Goal: Task Accomplishment & Management: Use online tool/utility

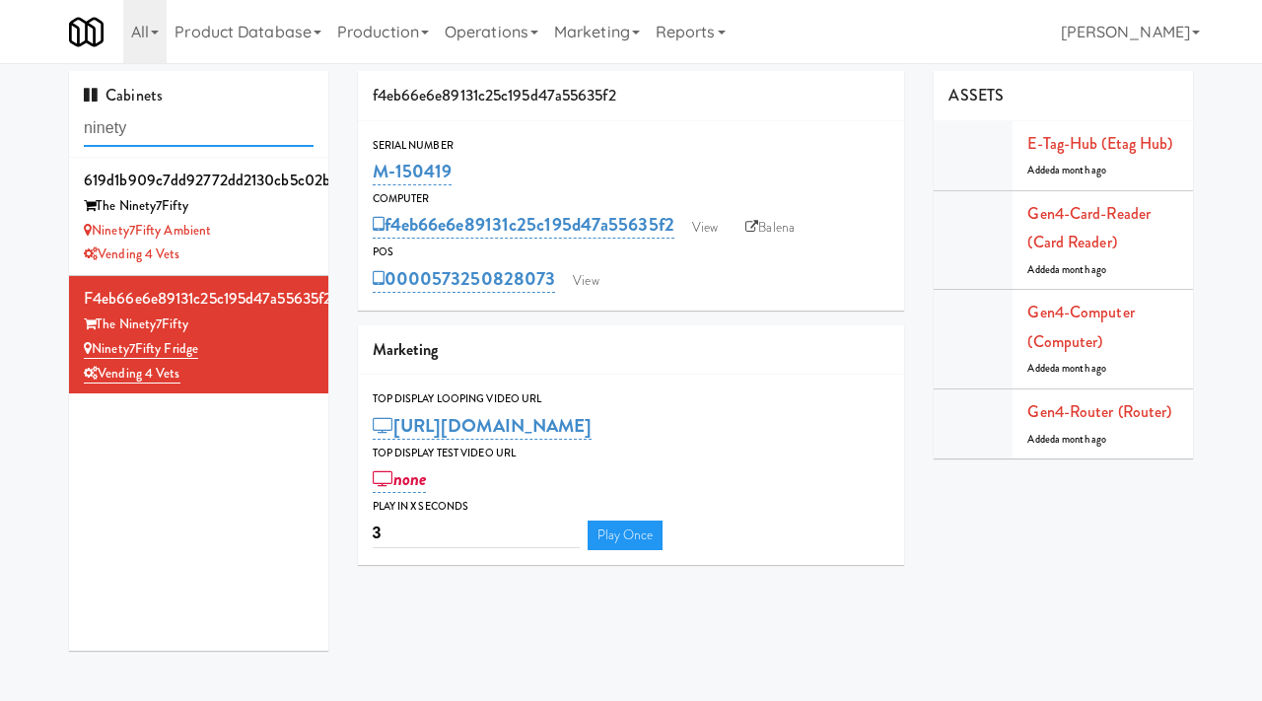
drag, startPoint x: 0, startPoint y: 0, endPoint x: 15, endPoint y: 142, distance: 142.7
click at [15, 142] on div "Cabinets ninety 619d1b909c7dd92772dd2130cb5c02b5 The Ninety7Fifty Ninety7Fifty …" at bounding box center [631, 368] width 1262 height 594
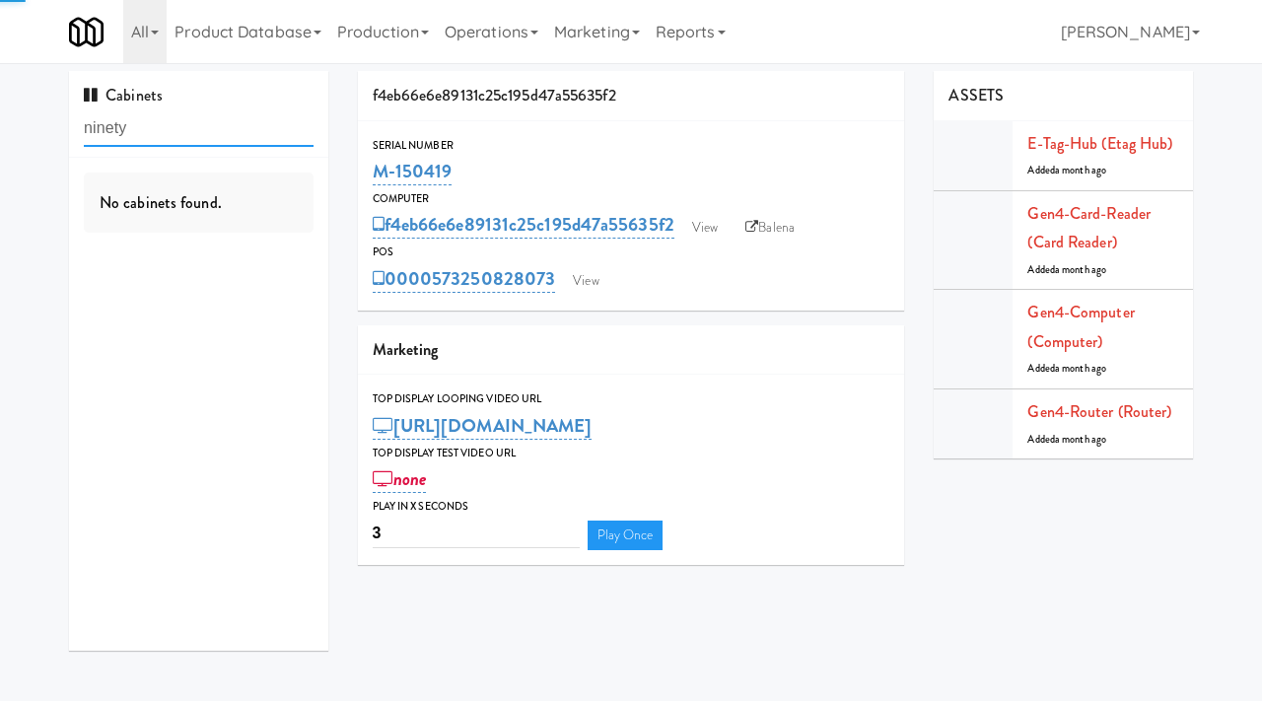
paste input "Tempo Combo Cooler"
type input "Tempo Combo Cooler"
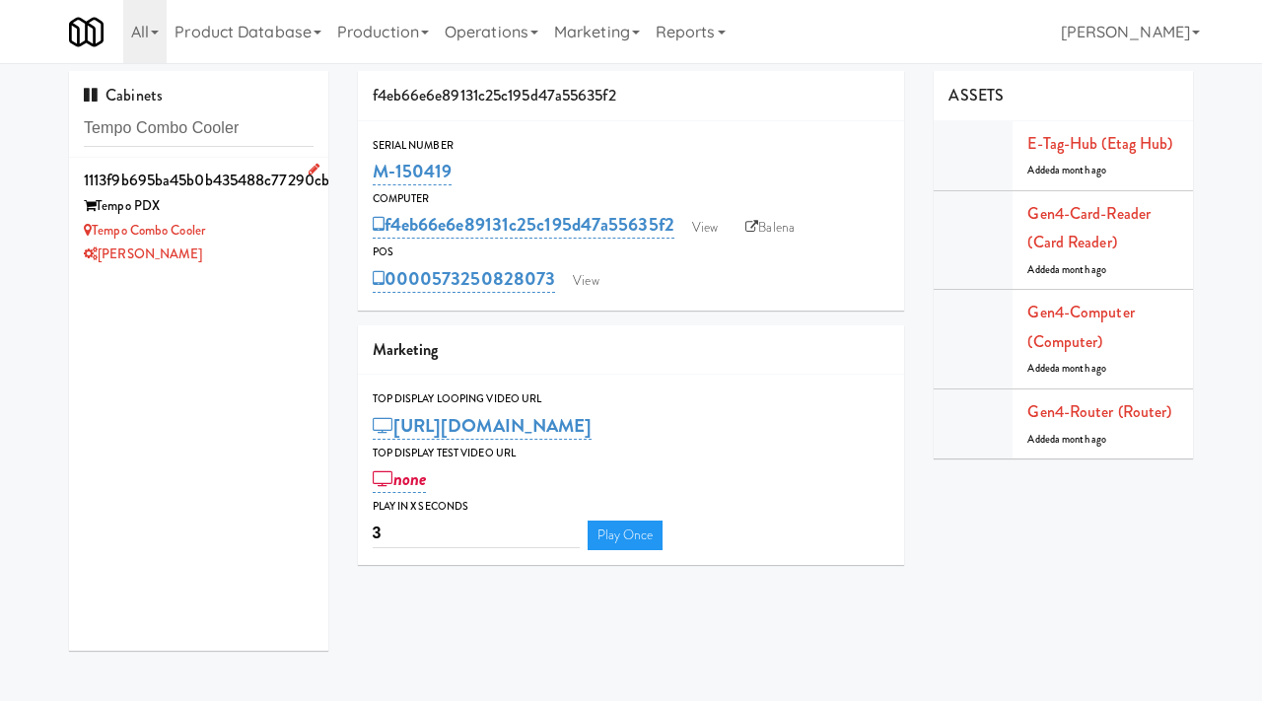
click at [245, 217] on div "Tempo PDX" at bounding box center [199, 206] width 230 height 25
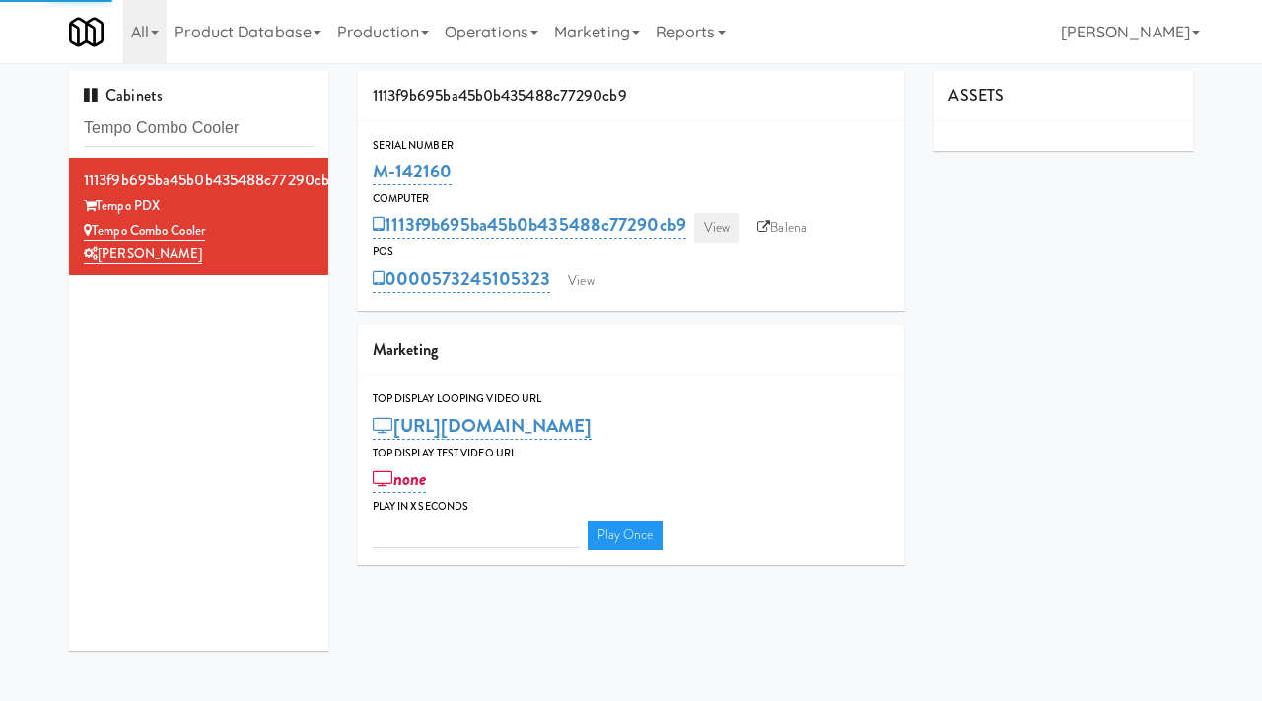
type input "3"
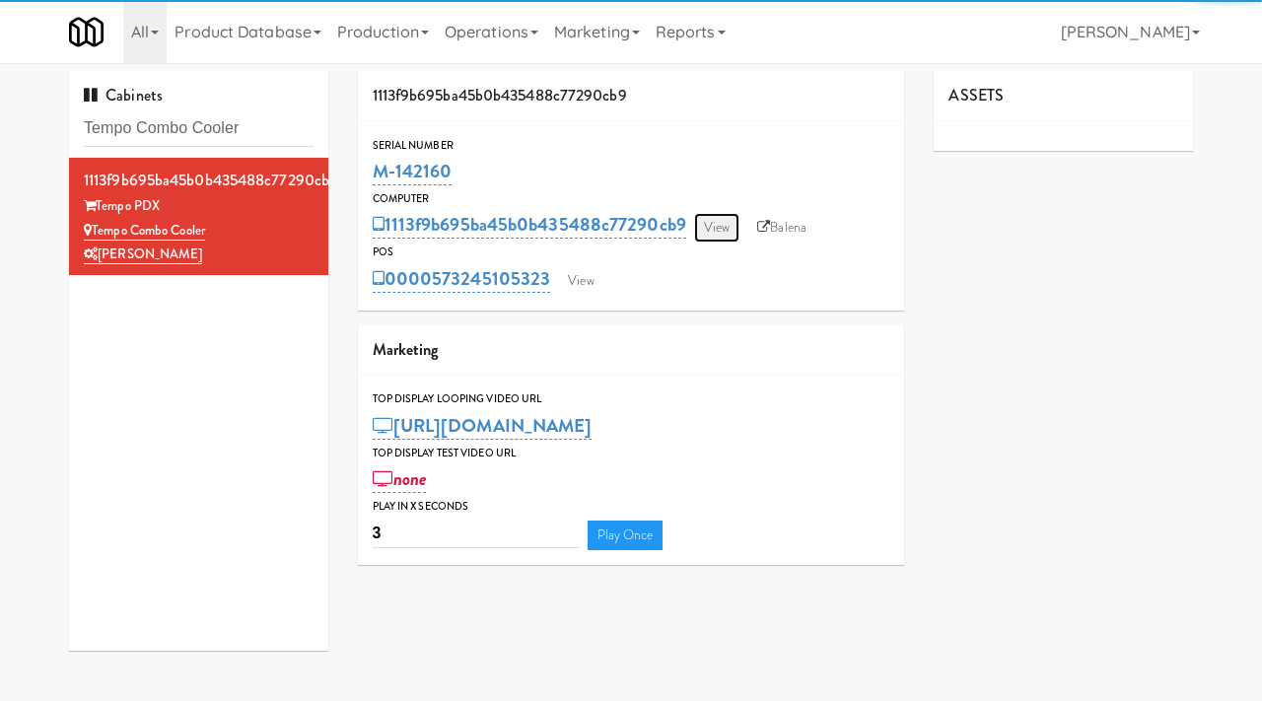
click at [721, 223] on link "View" at bounding box center [716, 228] width 45 height 30
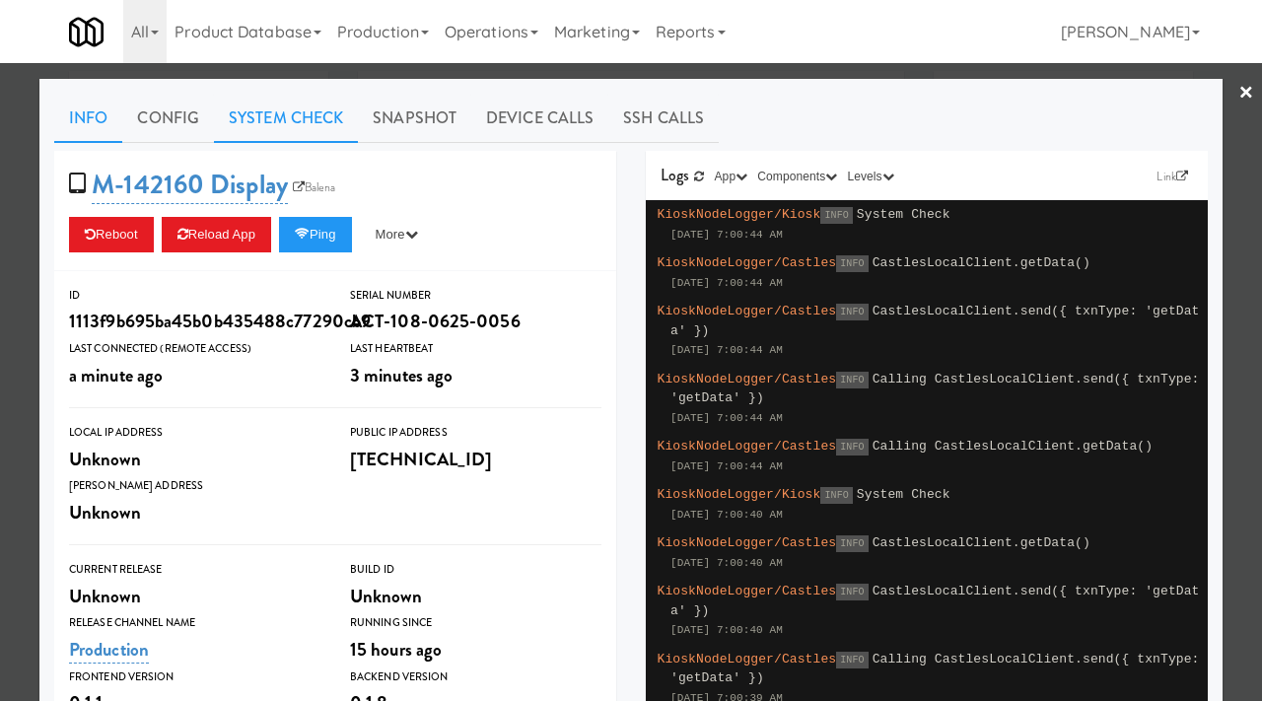
click at [319, 114] on link "System Check" at bounding box center [286, 118] width 144 height 49
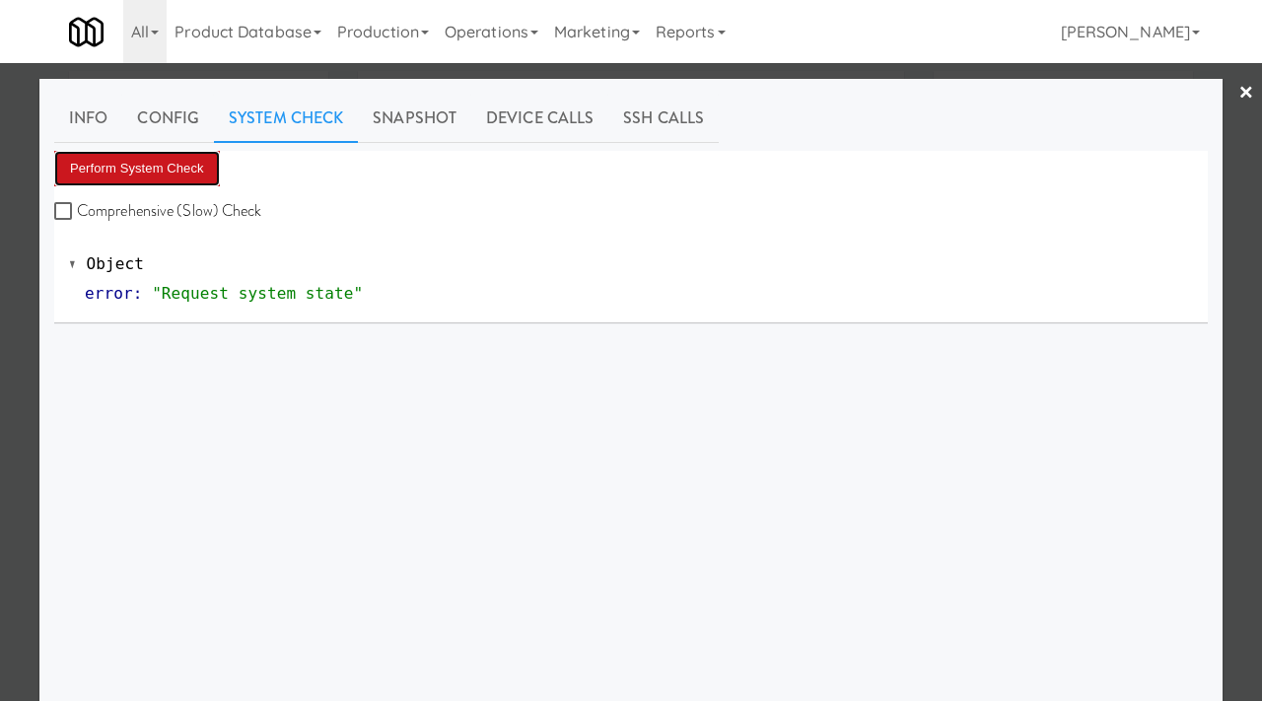
click at [145, 176] on button "Perform System Check" at bounding box center [137, 168] width 166 height 35
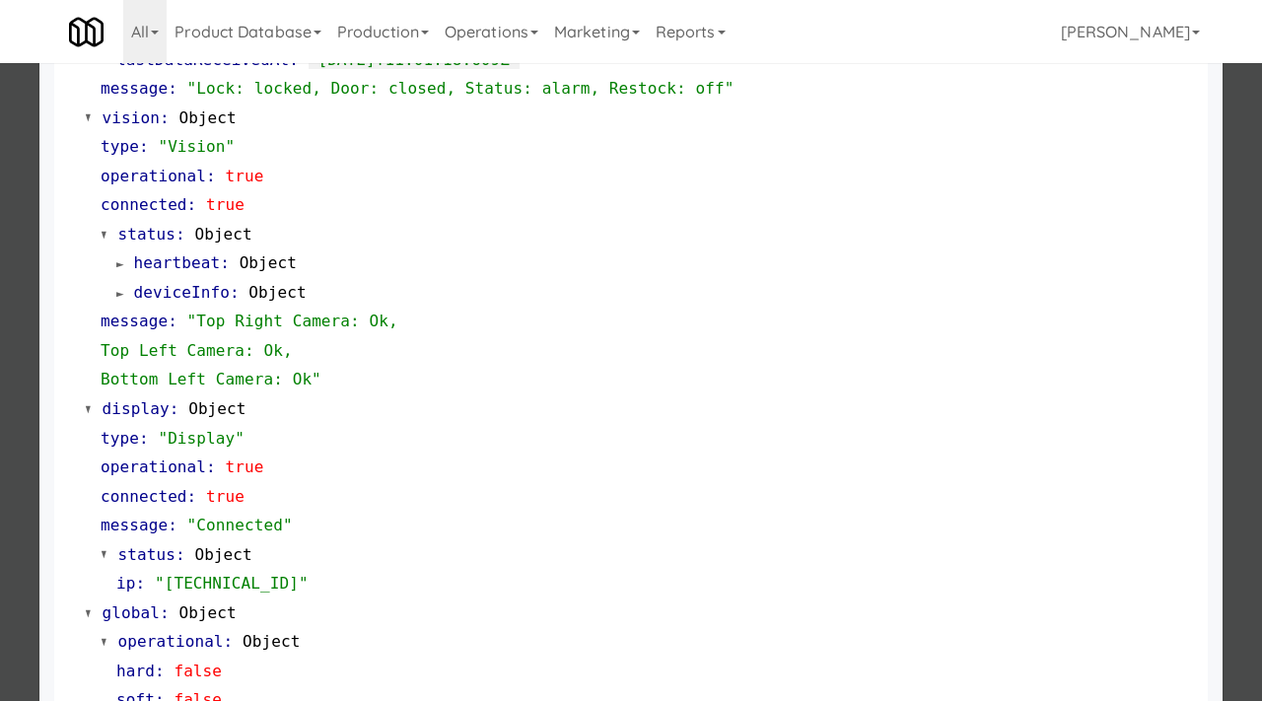
scroll to position [830, 0]
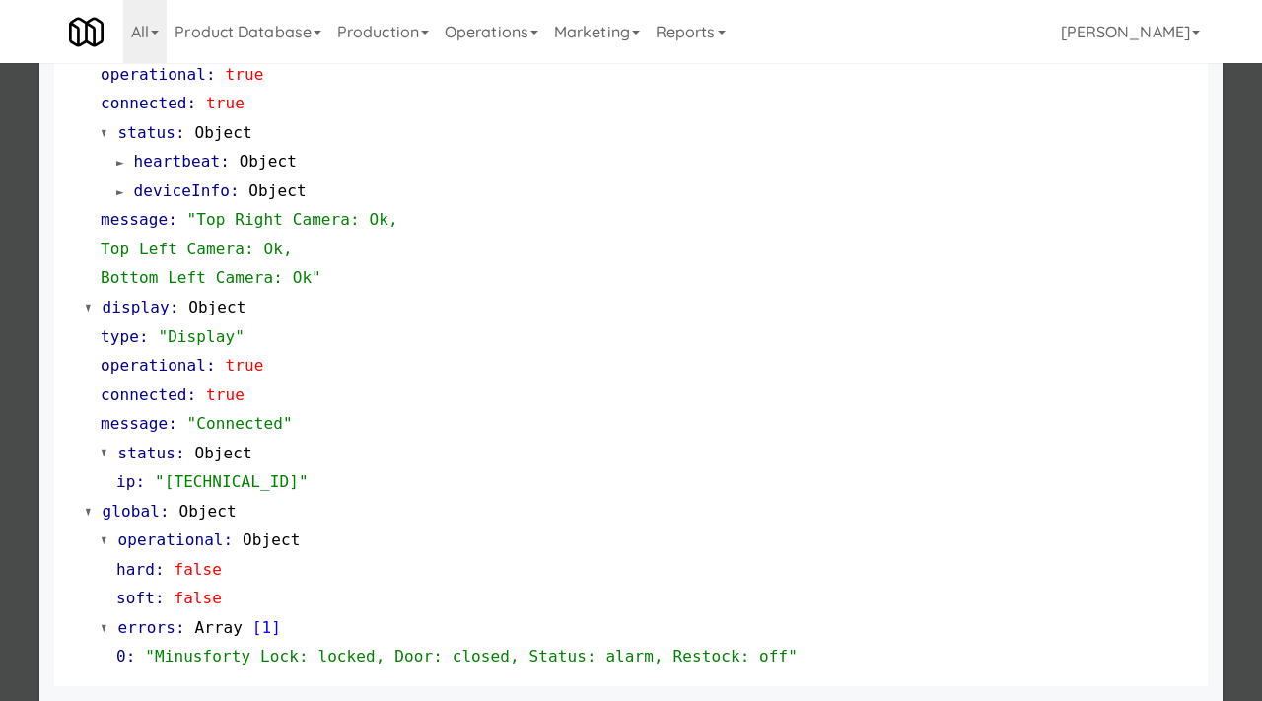
click at [3, 523] on div at bounding box center [631, 350] width 1262 height 701
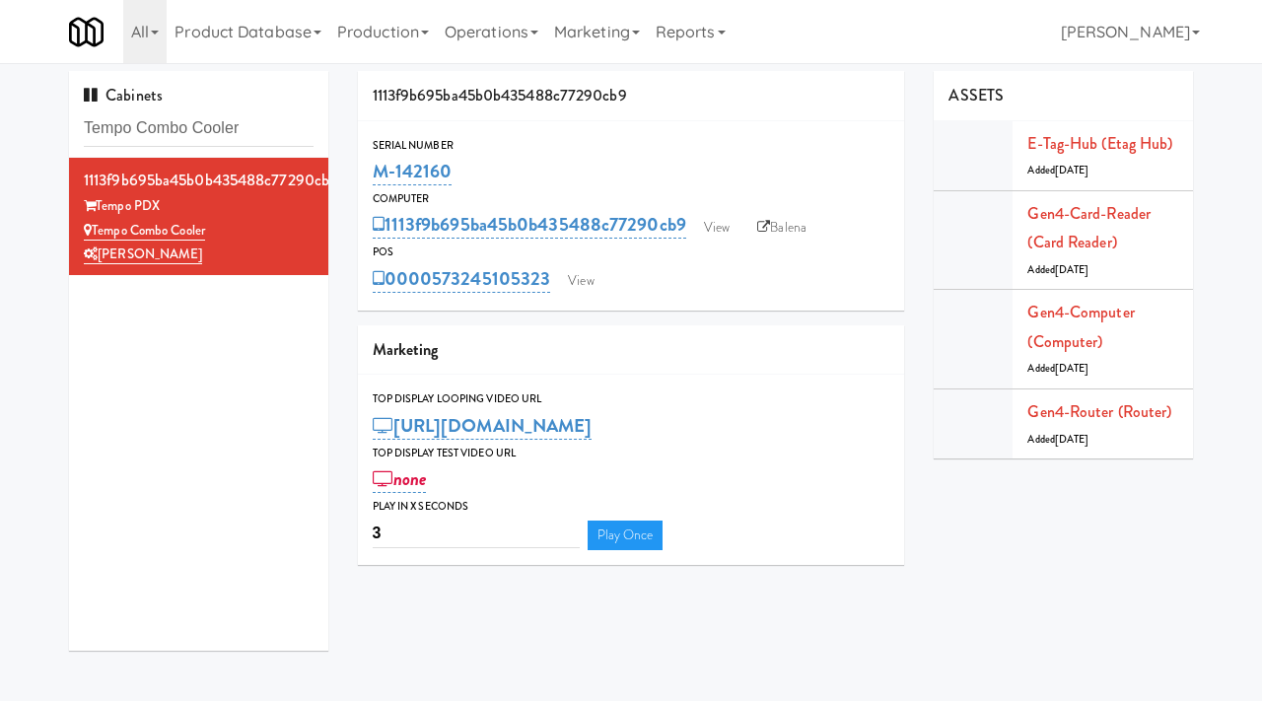
drag, startPoint x: 464, startPoint y: 170, endPoint x: 358, endPoint y: 168, distance: 106.5
click at [358, 168] on div "Serial Number M-142160" at bounding box center [631, 162] width 547 height 53
copy link "M-142160"
click at [724, 224] on link "View" at bounding box center [716, 228] width 45 height 30
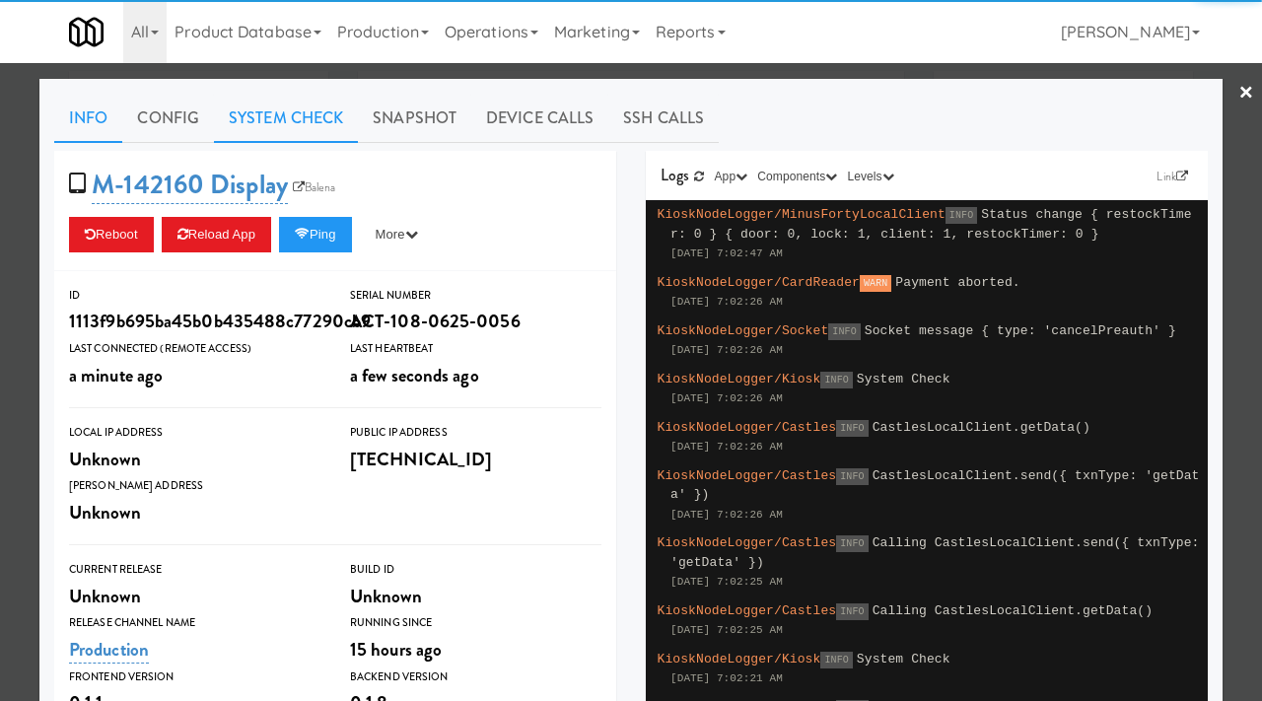
click at [287, 116] on link "System Check" at bounding box center [286, 118] width 144 height 49
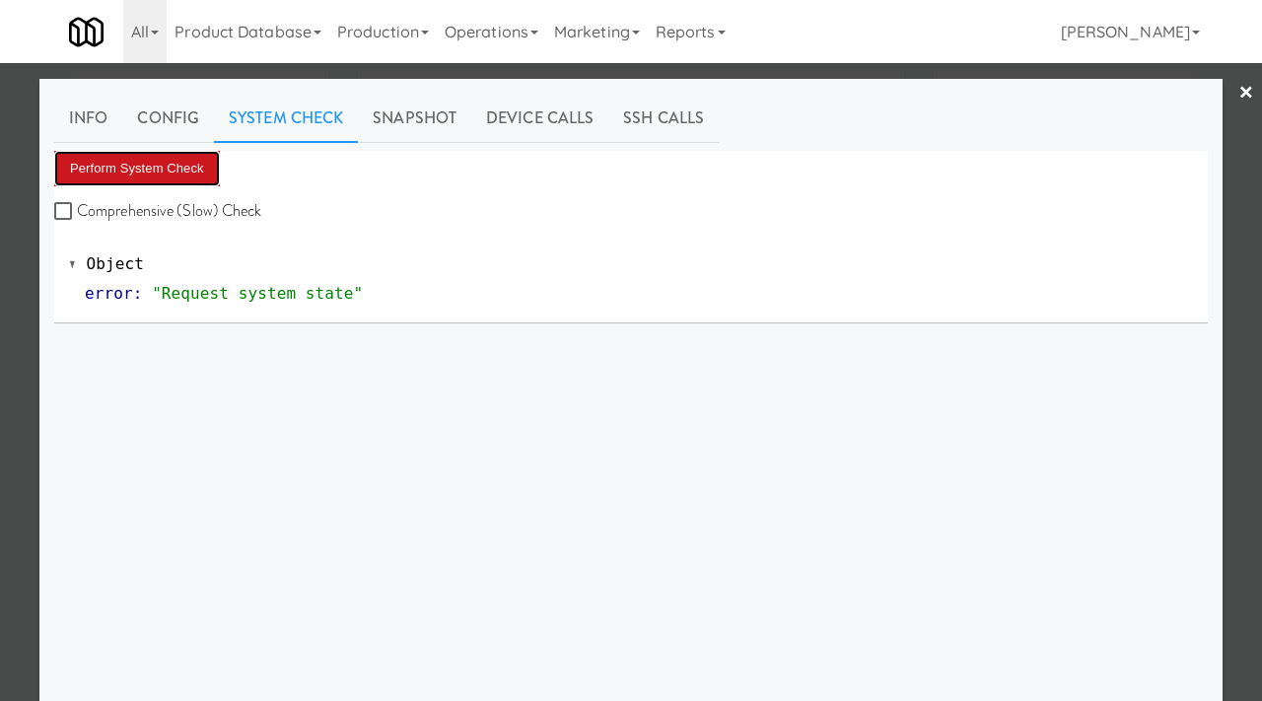
click at [168, 165] on button "Perform System Check" at bounding box center [137, 168] width 166 height 35
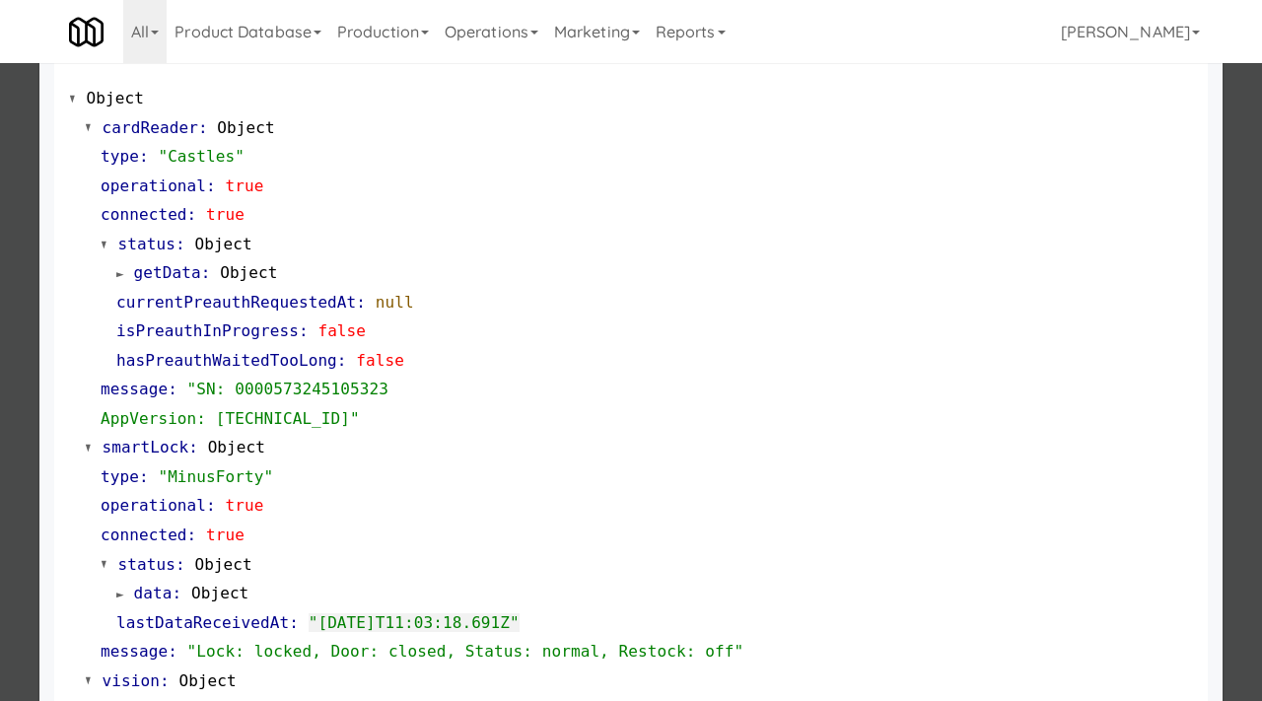
scroll to position [331, 0]
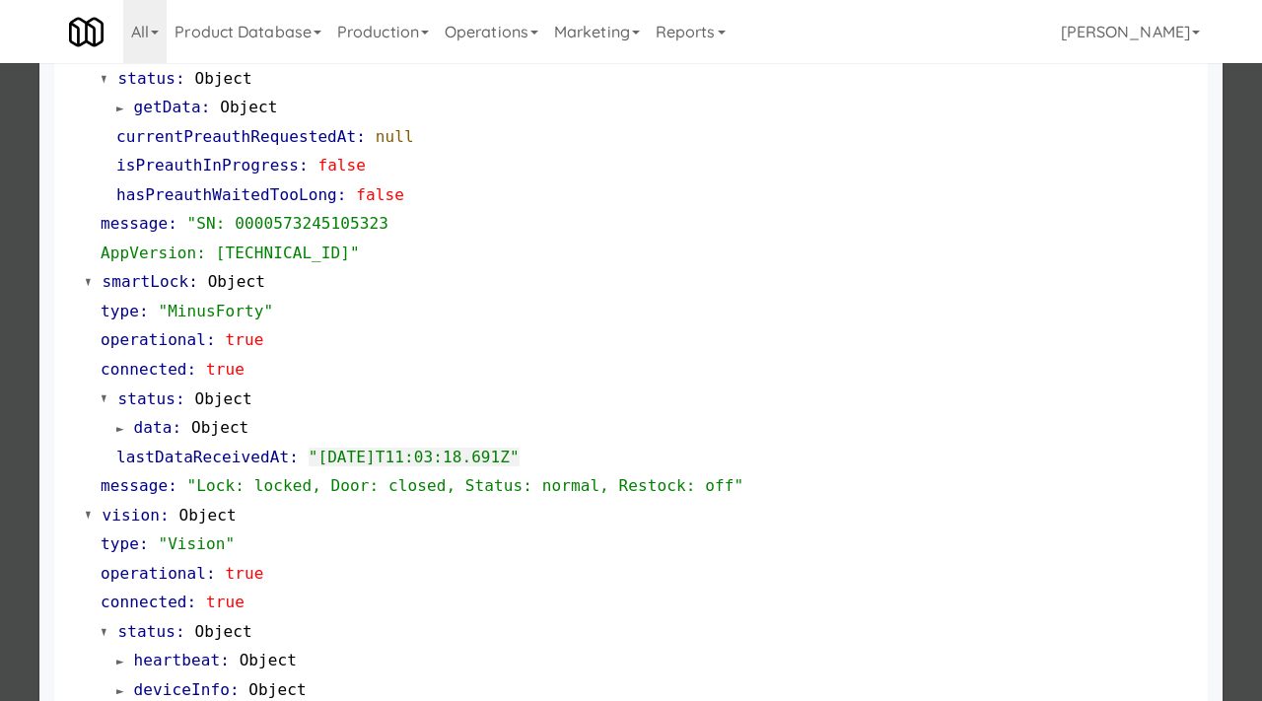
click at [0, 456] on div at bounding box center [631, 350] width 1262 height 701
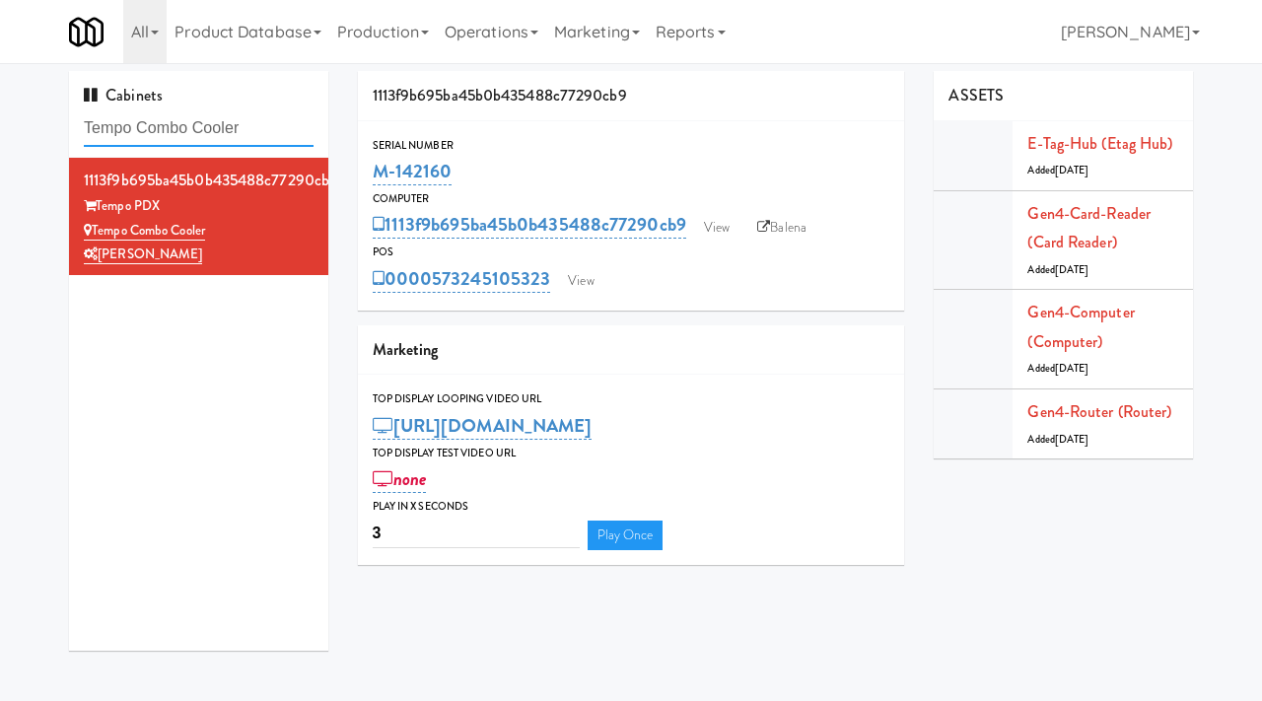
drag, startPoint x: 263, startPoint y: 130, endPoint x: 63, endPoint y: 120, distance: 200.4
click at [63, 120] on div "Cabinets Tempo Combo Cooler 1113f9b695ba45b0b435488c77290cb9 Tempo PDX Tempo Co…" at bounding box center [198, 368] width 289 height 594
paste input "Cold Storage Lofts / Cooler:"
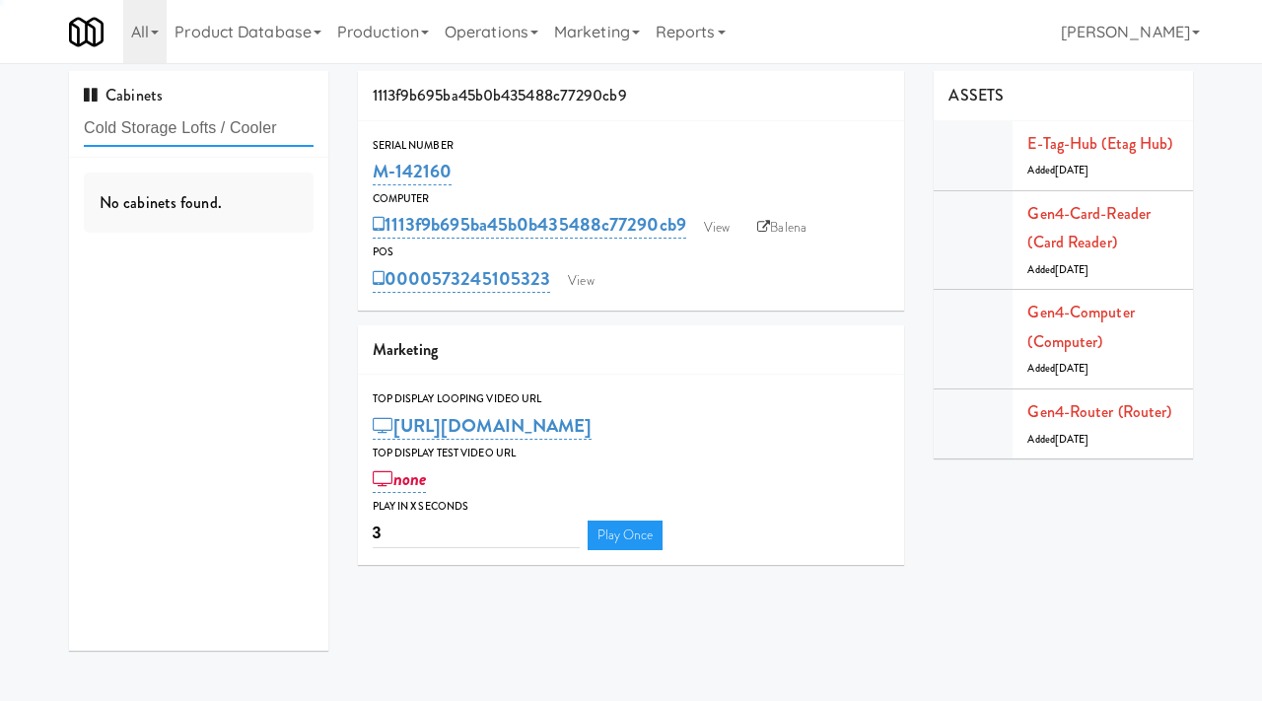
type input "Cold Storage Lofts / Cooler"
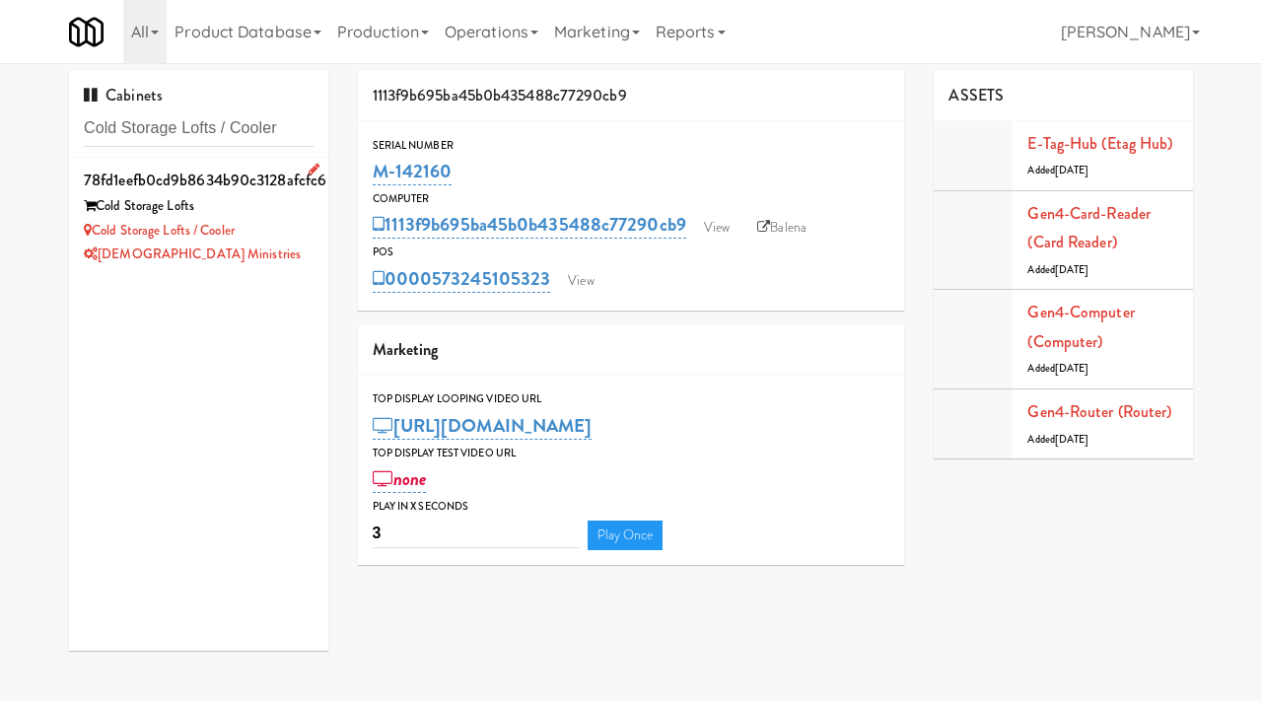
click at [282, 220] on div "Cold Storage Lofts / Cooler" at bounding box center [199, 231] width 230 height 25
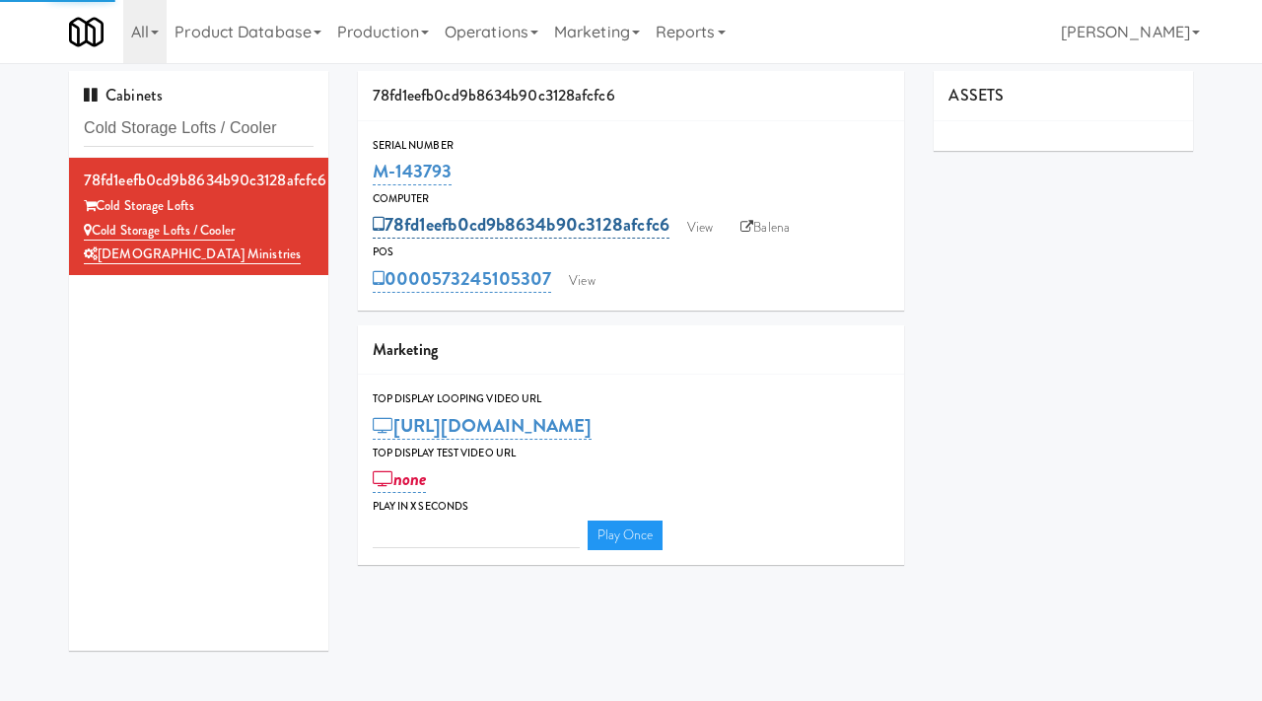
type input "3"
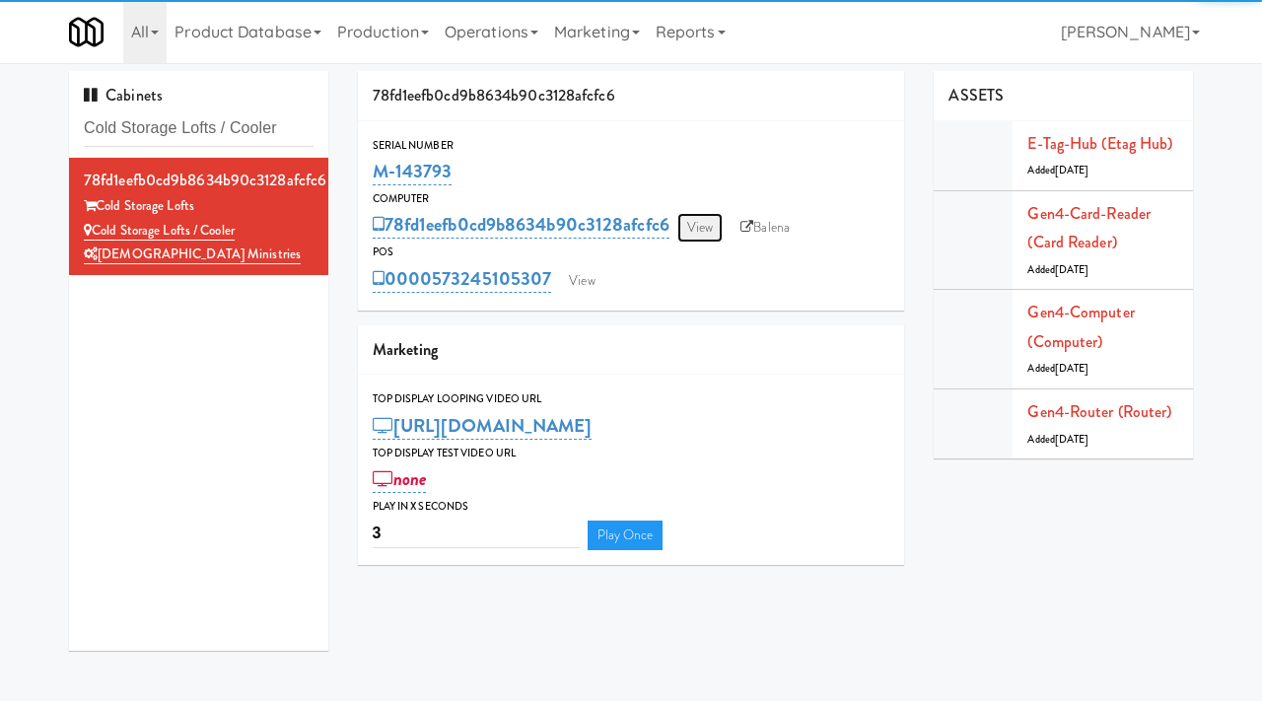
click at [715, 219] on link "View" at bounding box center [699, 228] width 45 height 30
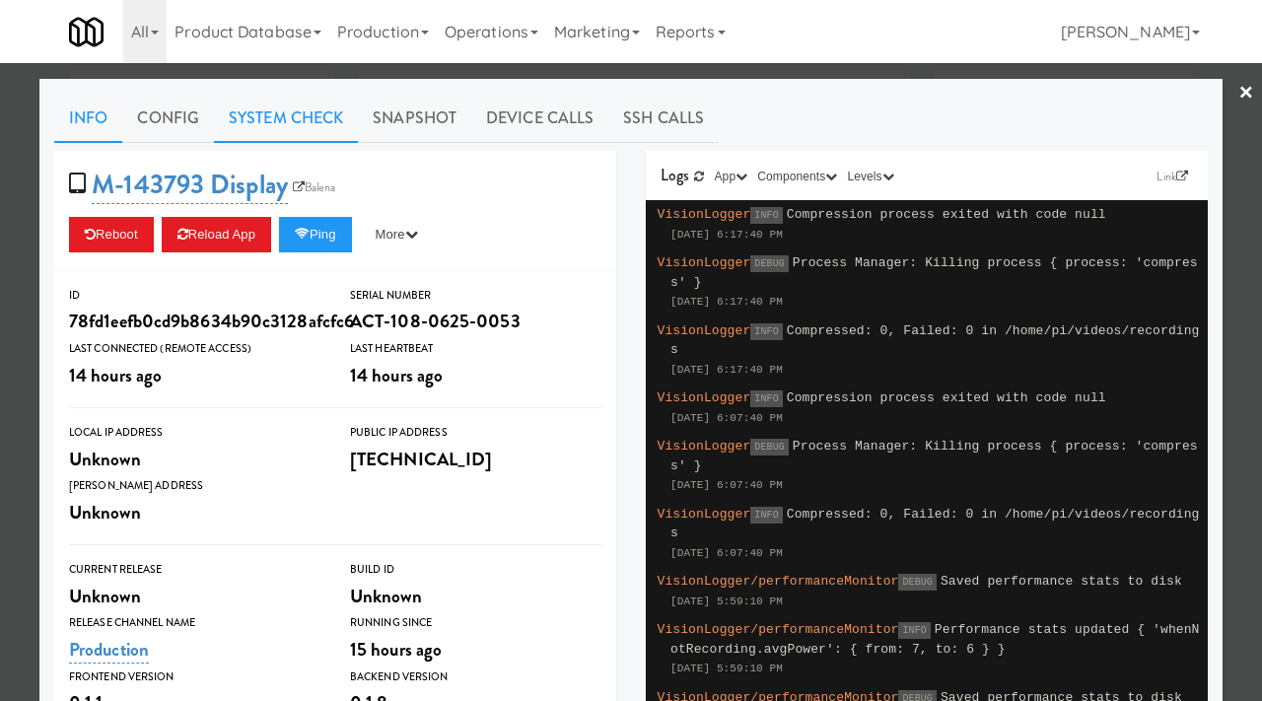
click at [304, 107] on link "System Check" at bounding box center [286, 118] width 144 height 49
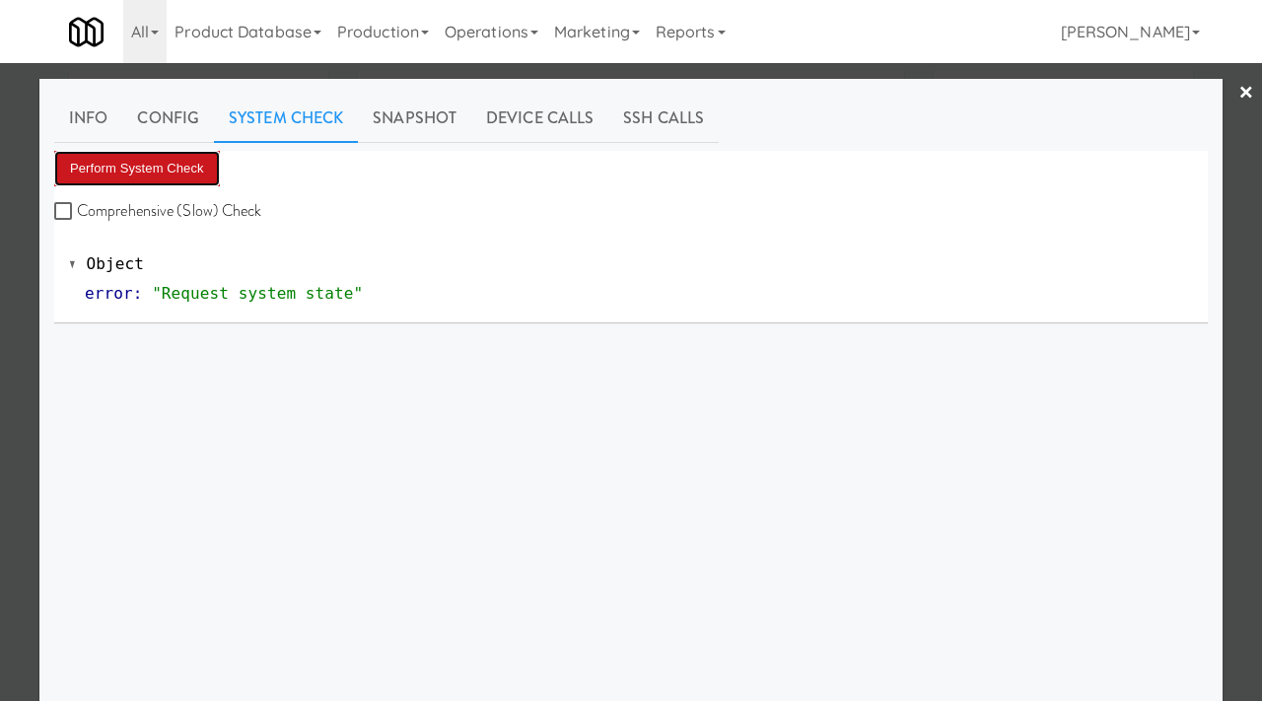
click at [142, 171] on button "Perform System Check" at bounding box center [137, 168] width 166 height 35
click at [0, 310] on div at bounding box center [631, 350] width 1262 height 701
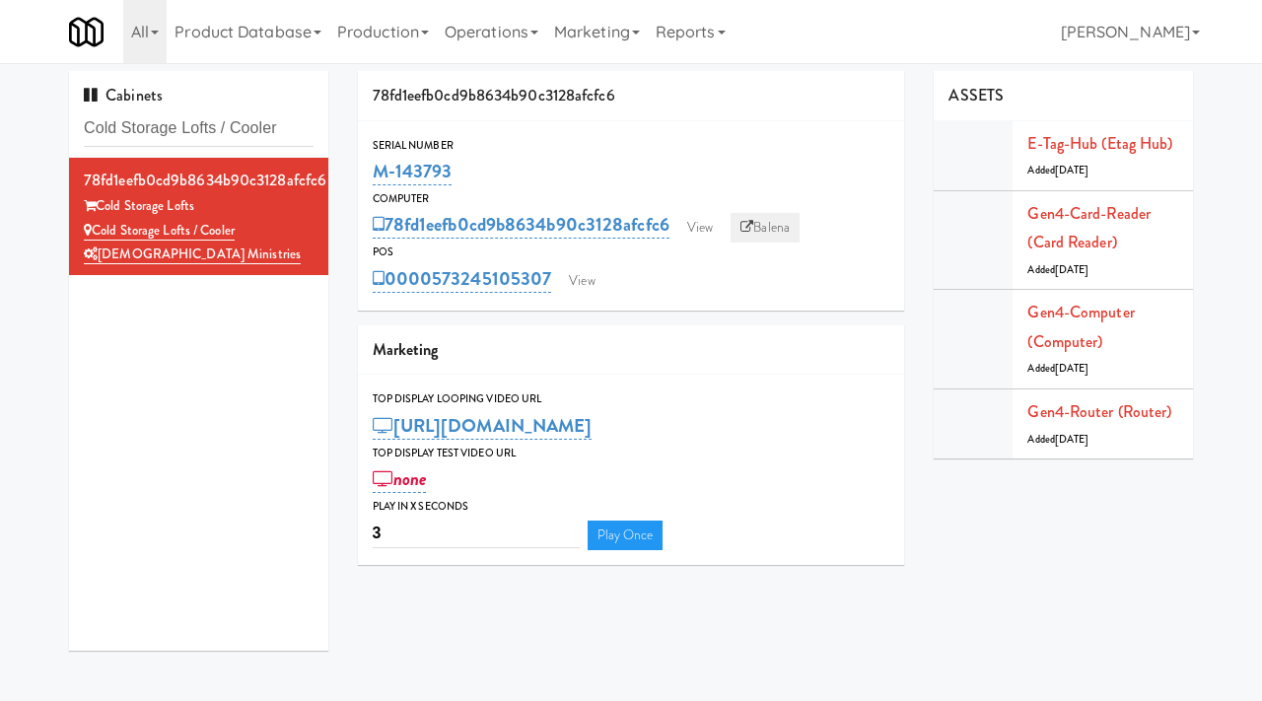
click at [779, 224] on link "Balena" at bounding box center [764, 228] width 69 height 30
drag, startPoint x: 207, startPoint y: 209, endPoint x: 104, endPoint y: 212, distance: 103.6
click at [104, 212] on div "Cold Storage Lofts" at bounding box center [199, 206] width 230 height 25
copy div "Cold Storage Lofts"
drag, startPoint x: 251, startPoint y: 230, endPoint x: 99, endPoint y: 235, distance: 152.9
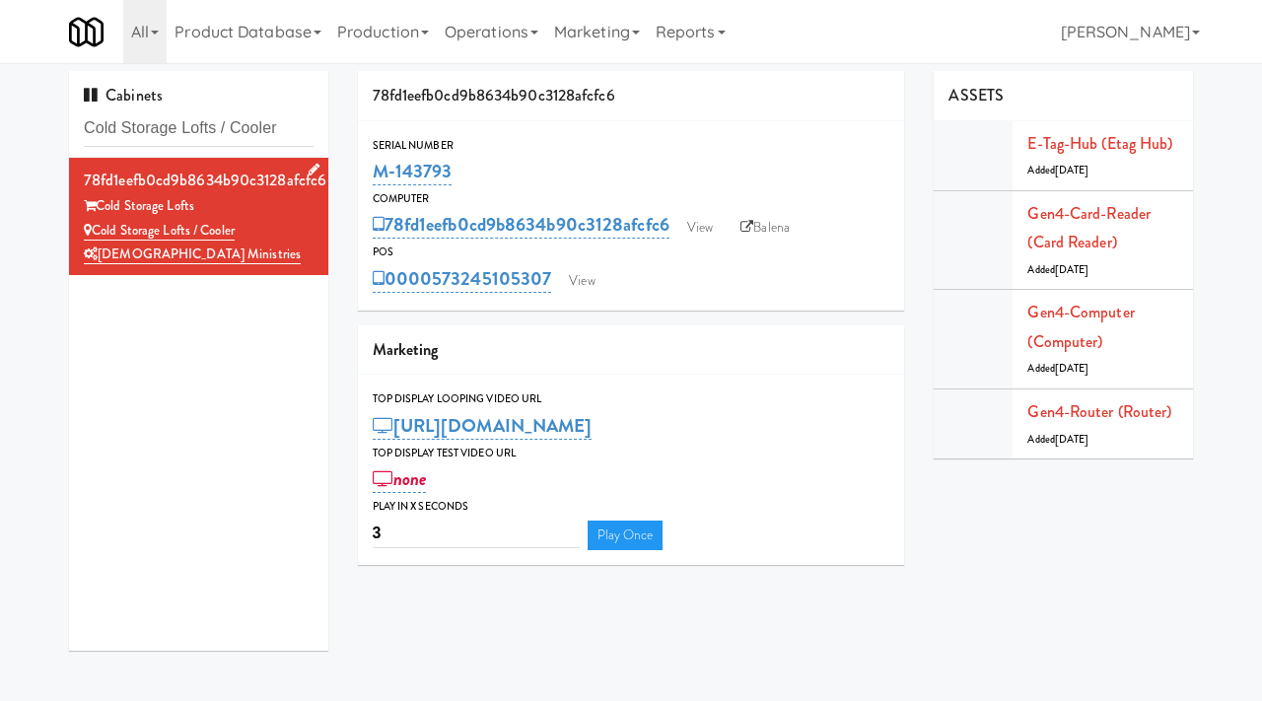
click at [99, 235] on div "Cold Storage Lofts / Cooler" at bounding box center [199, 231] width 230 height 25
copy link "Cold Storage Lofts / Cooler"
drag, startPoint x: 296, startPoint y: 127, endPoint x: 18, endPoint y: 109, distance: 278.6
click at [18, 109] on div "Cabinets Cold Storage Lofts / Cooler 78fd1eefb0cd9b8634b90c3128afcfc6 Cold Stor…" at bounding box center [631, 368] width 1262 height 594
paste input "Platform - Ambient - Right"
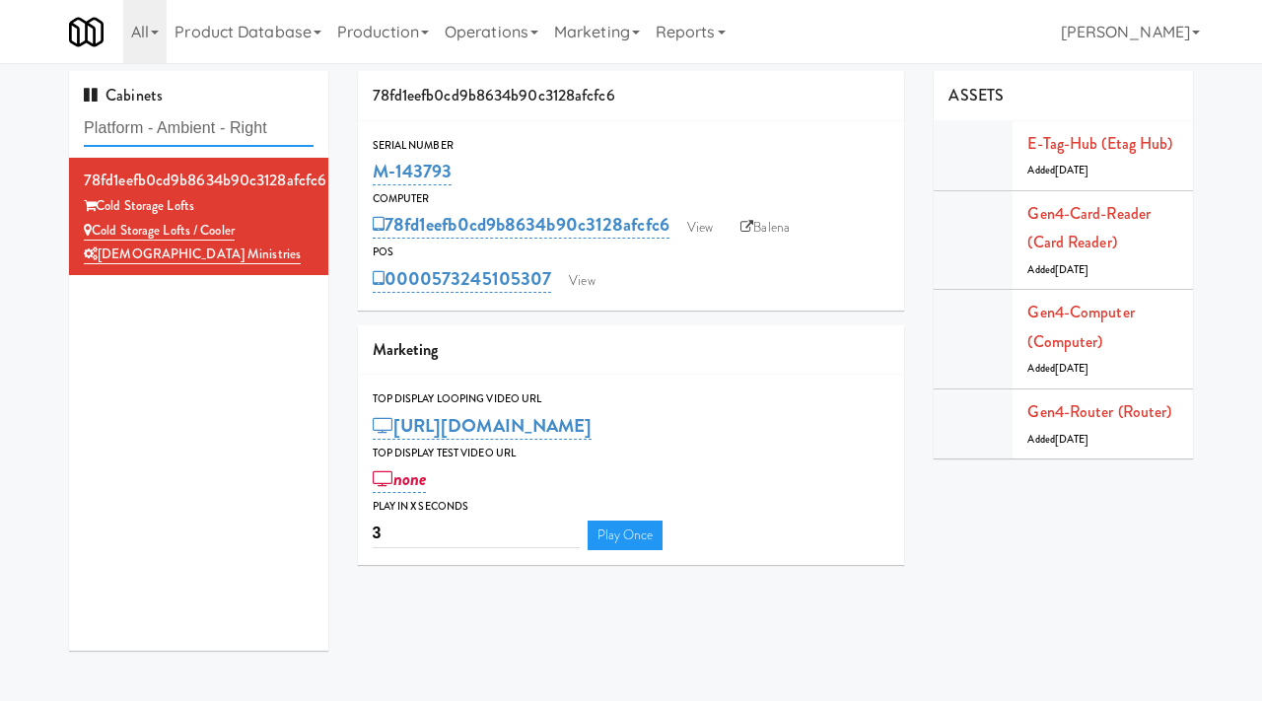
type input "Platform - Ambient - Right"
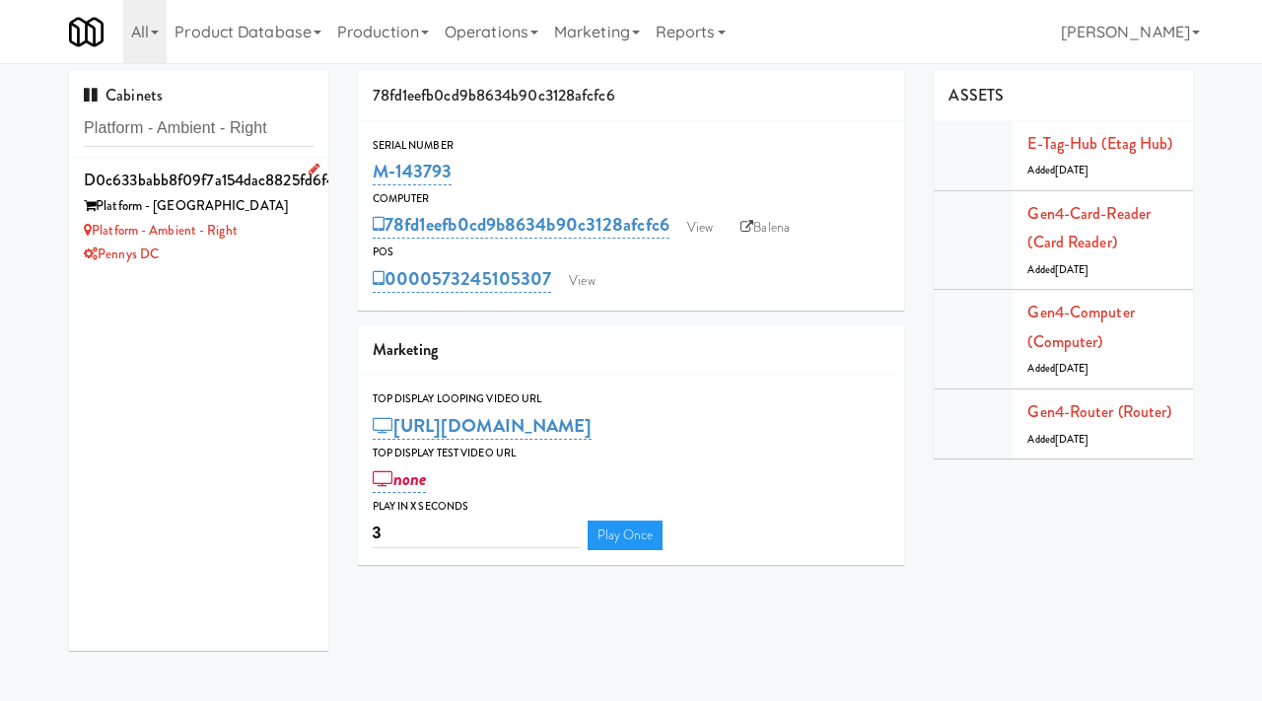
click at [262, 231] on div "Platform - Ambient - Right" at bounding box center [199, 231] width 230 height 25
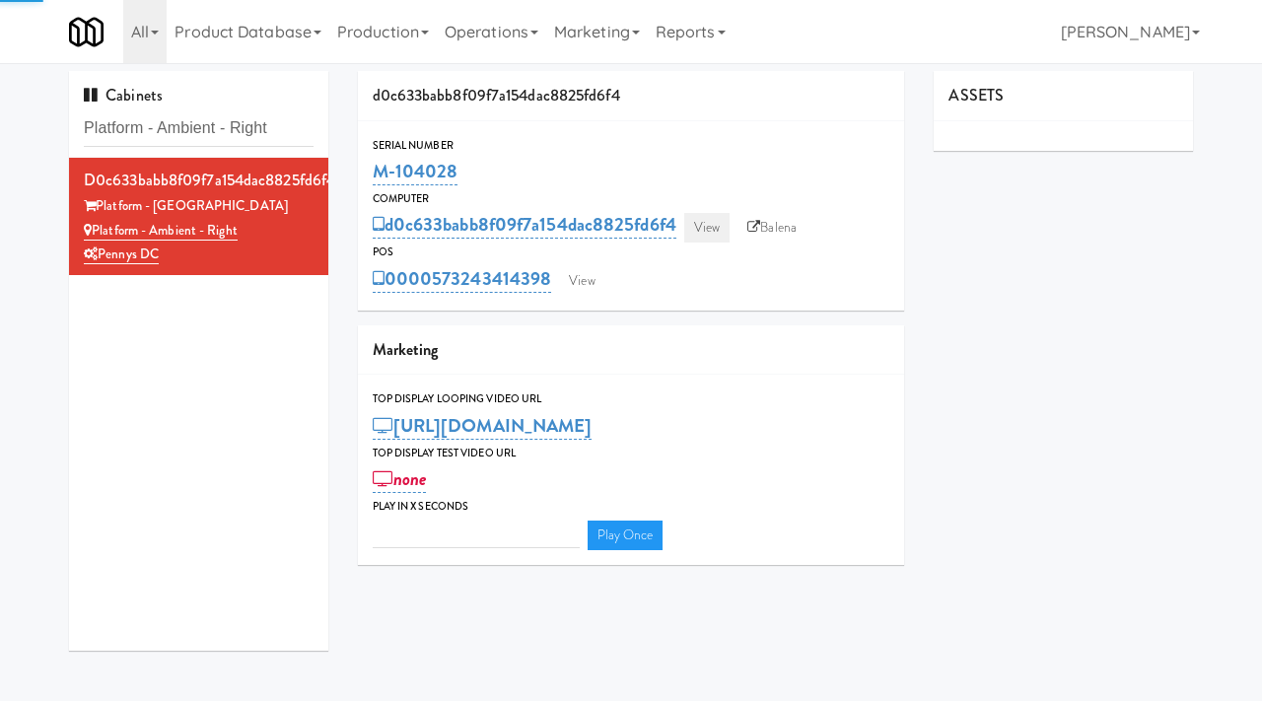
type input "3"
click at [715, 228] on link "View" at bounding box center [706, 228] width 45 height 30
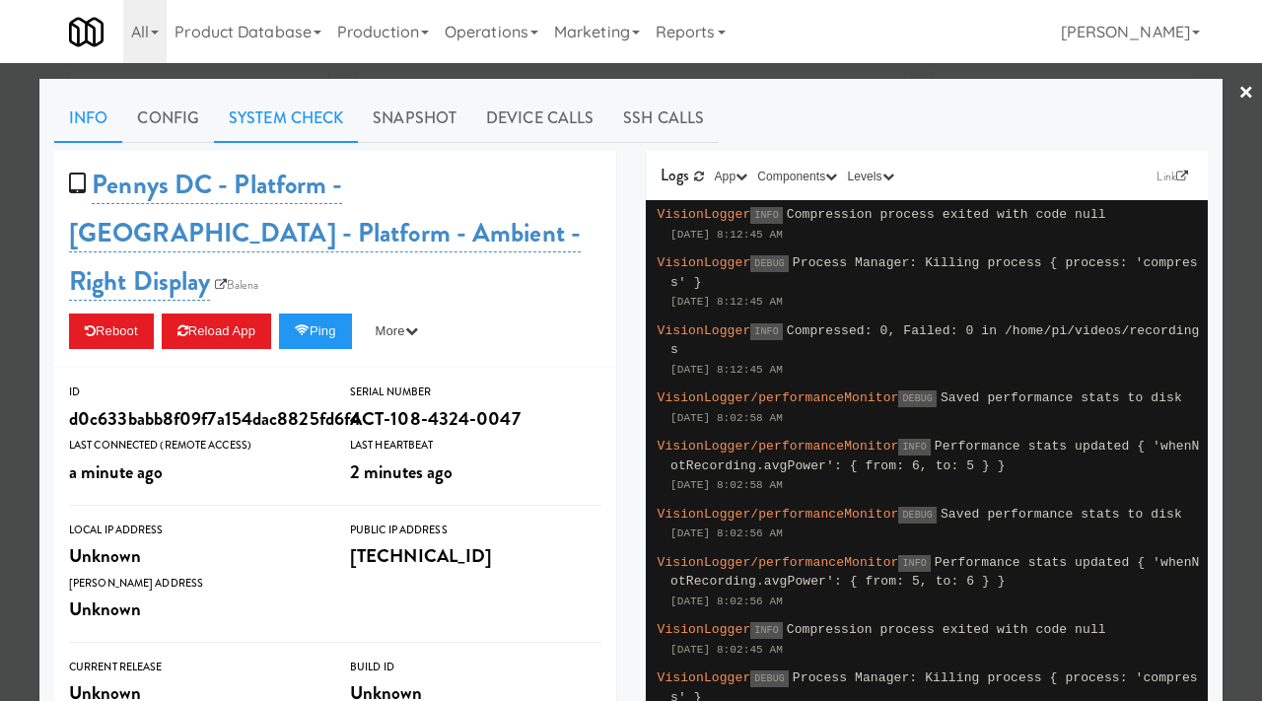
click at [287, 124] on link "System Check" at bounding box center [286, 118] width 144 height 49
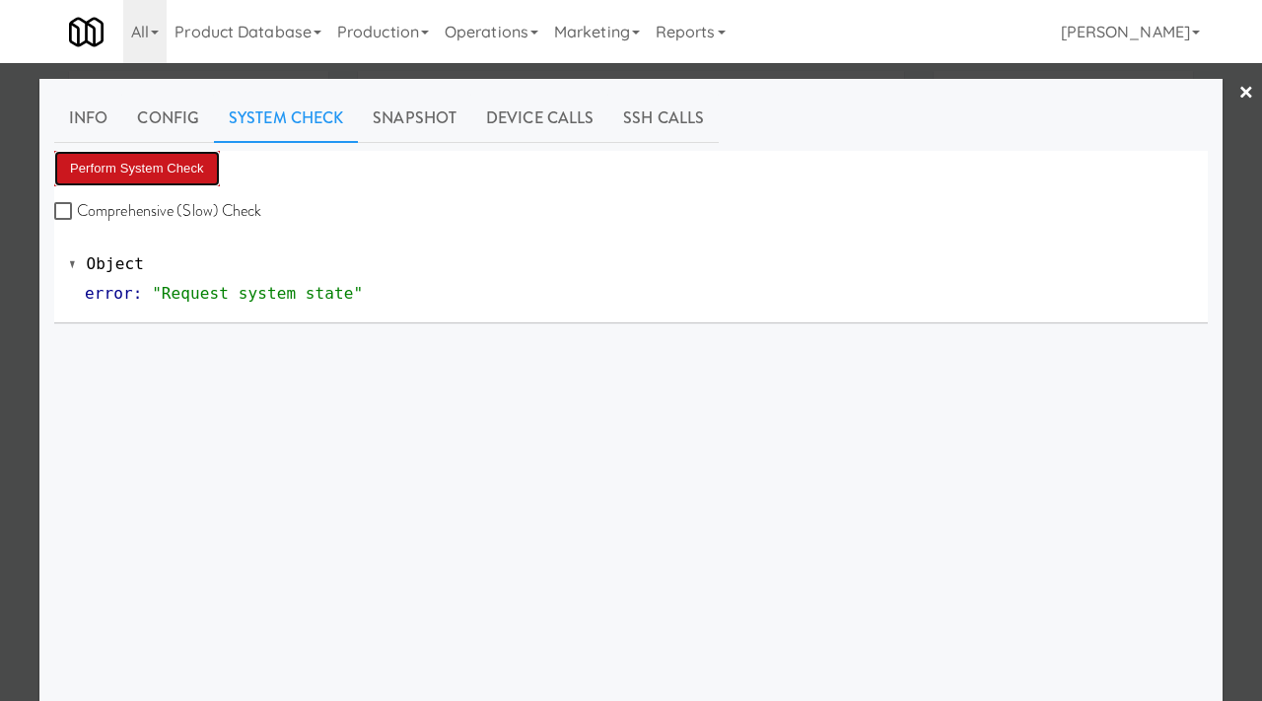
click at [174, 174] on button "Perform System Check" at bounding box center [137, 168] width 166 height 35
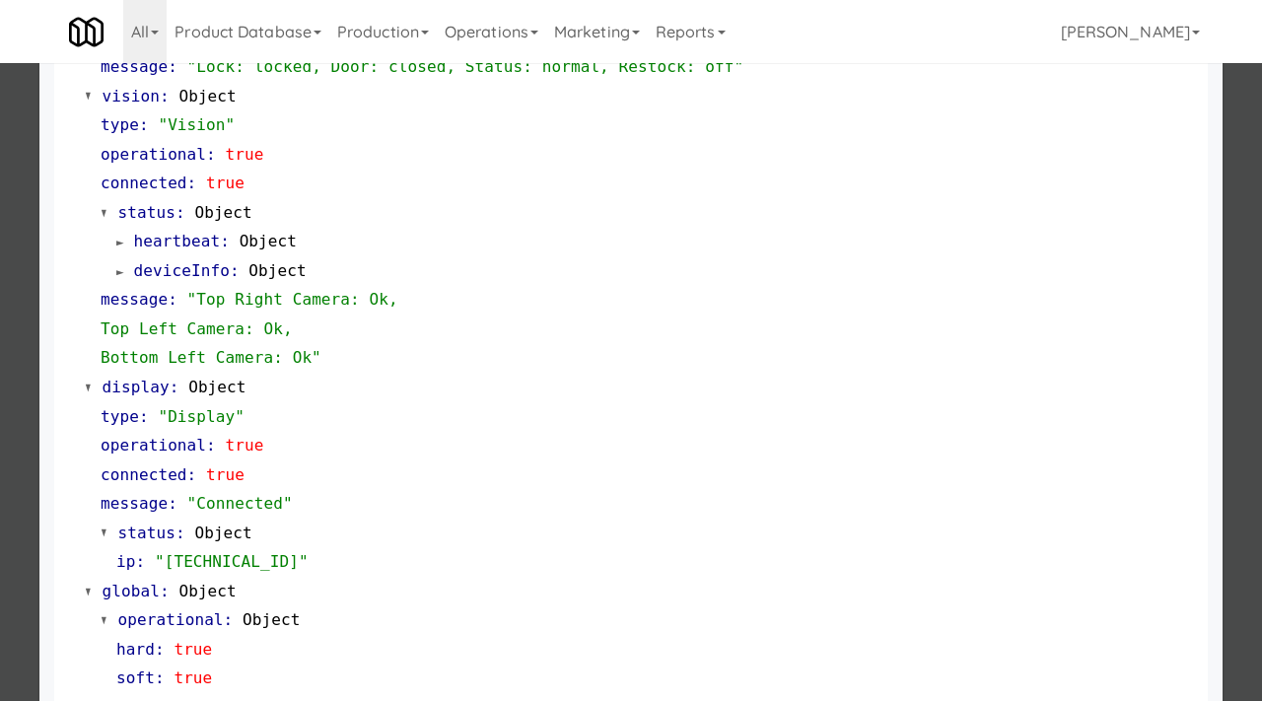
scroll to position [830, 0]
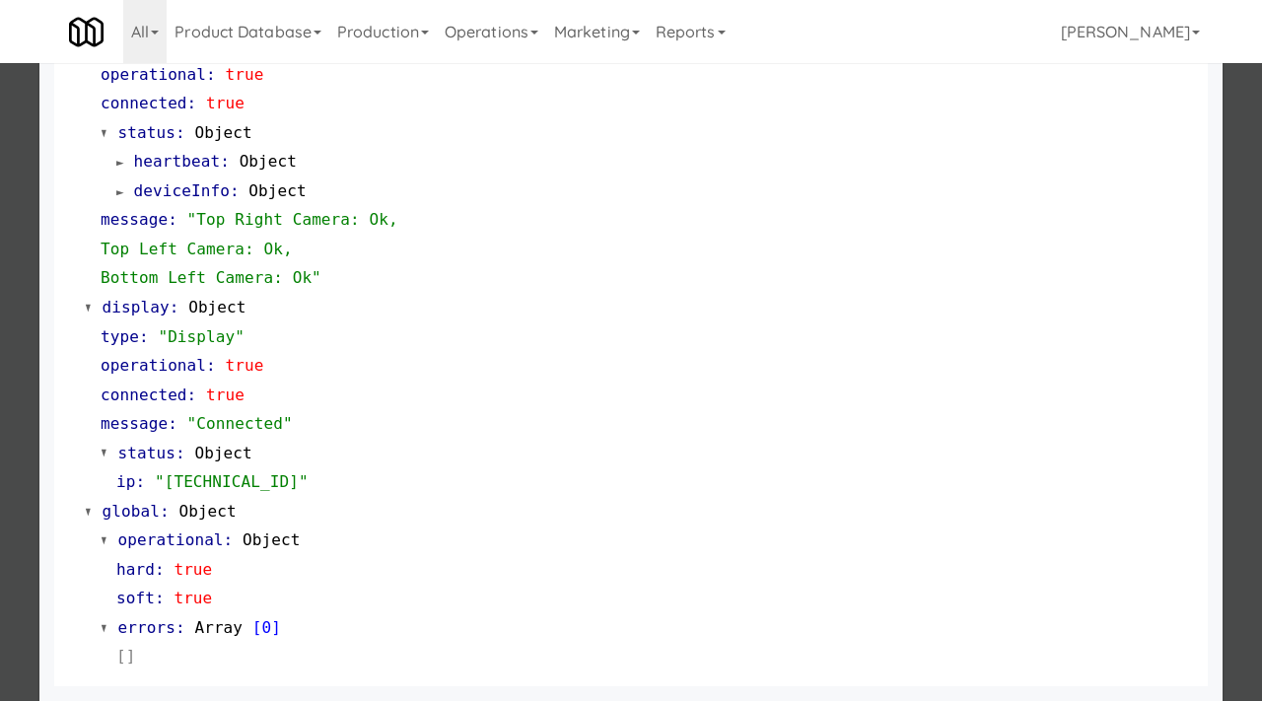
click at [0, 438] on div at bounding box center [631, 350] width 1262 height 701
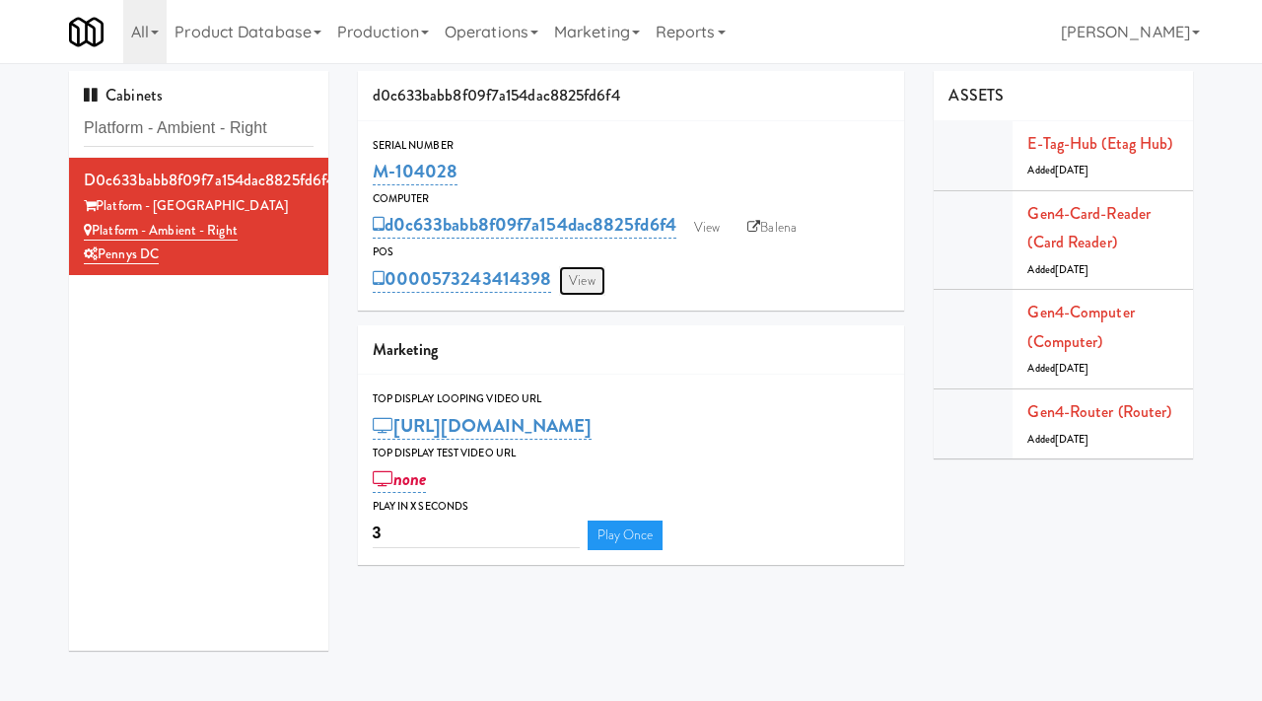
click at [587, 280] on link "View" at bounding box center [581, 281] width 45 height 30
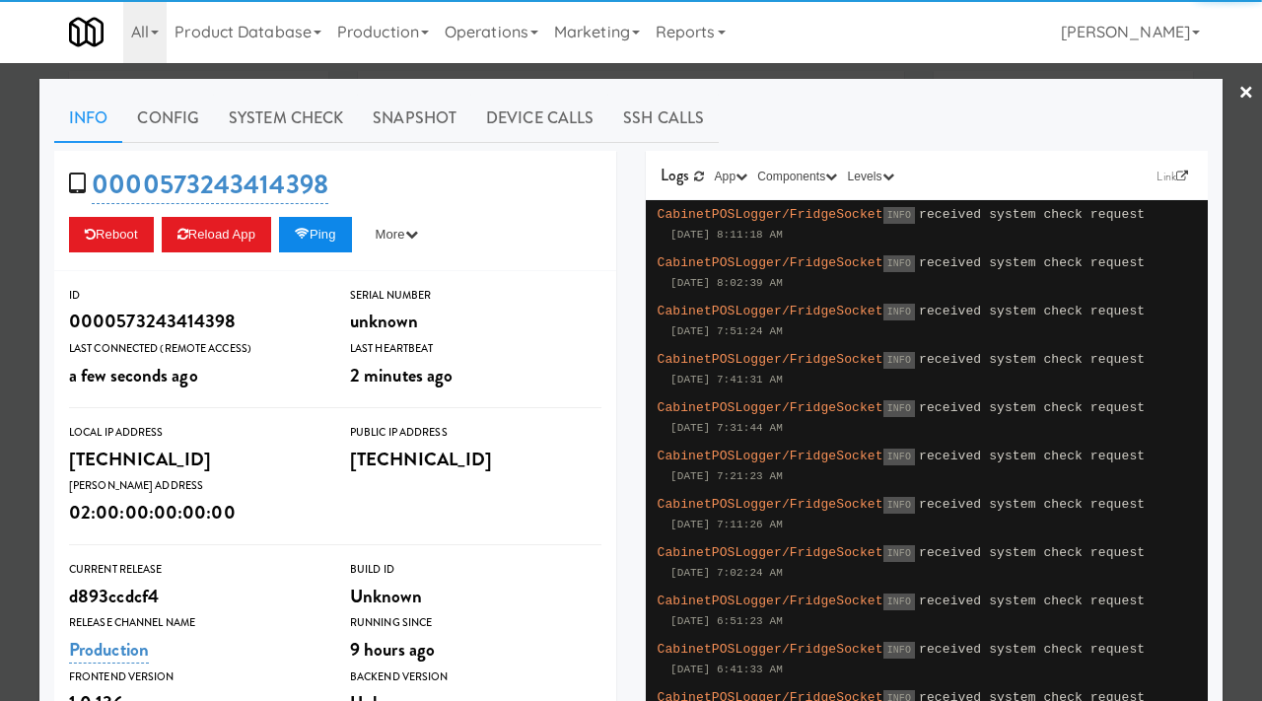
click at [309, 244] on button "Ping" at bounding box center [315, 234] width 73 height 35
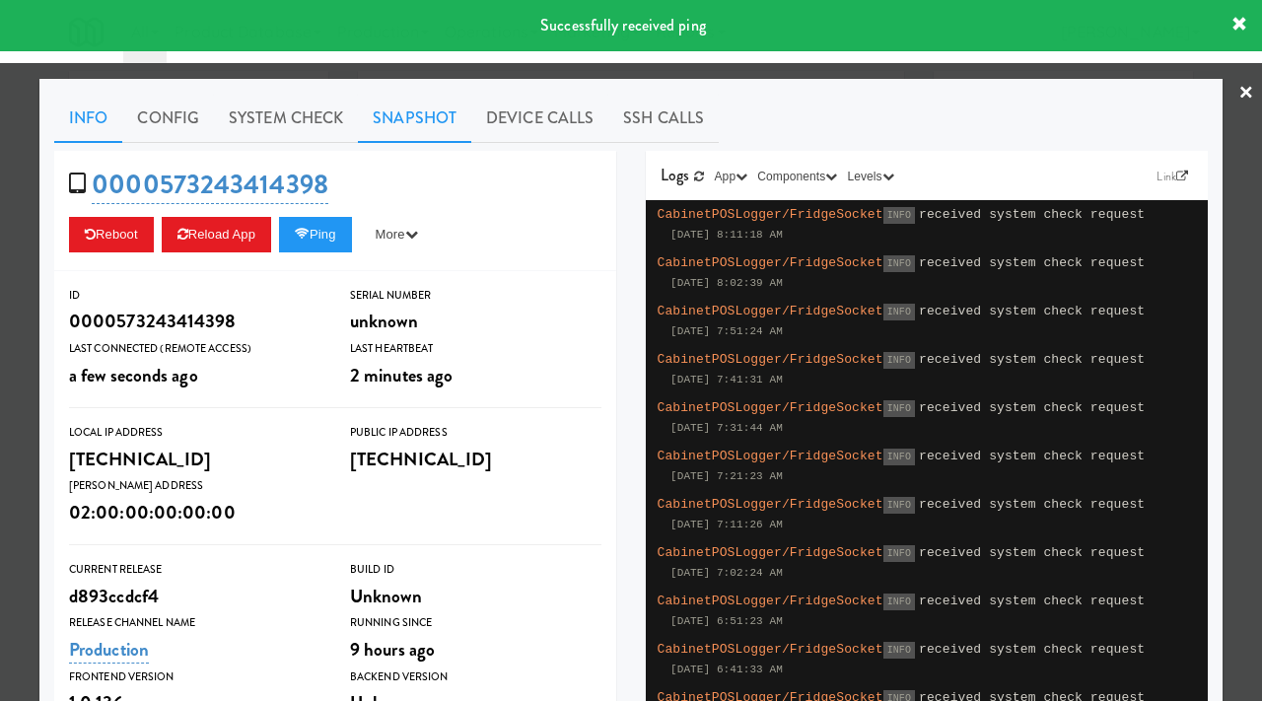
click at [408, 103] on link "Snapshot" at bounding box center [414, 118] width 113 height 49
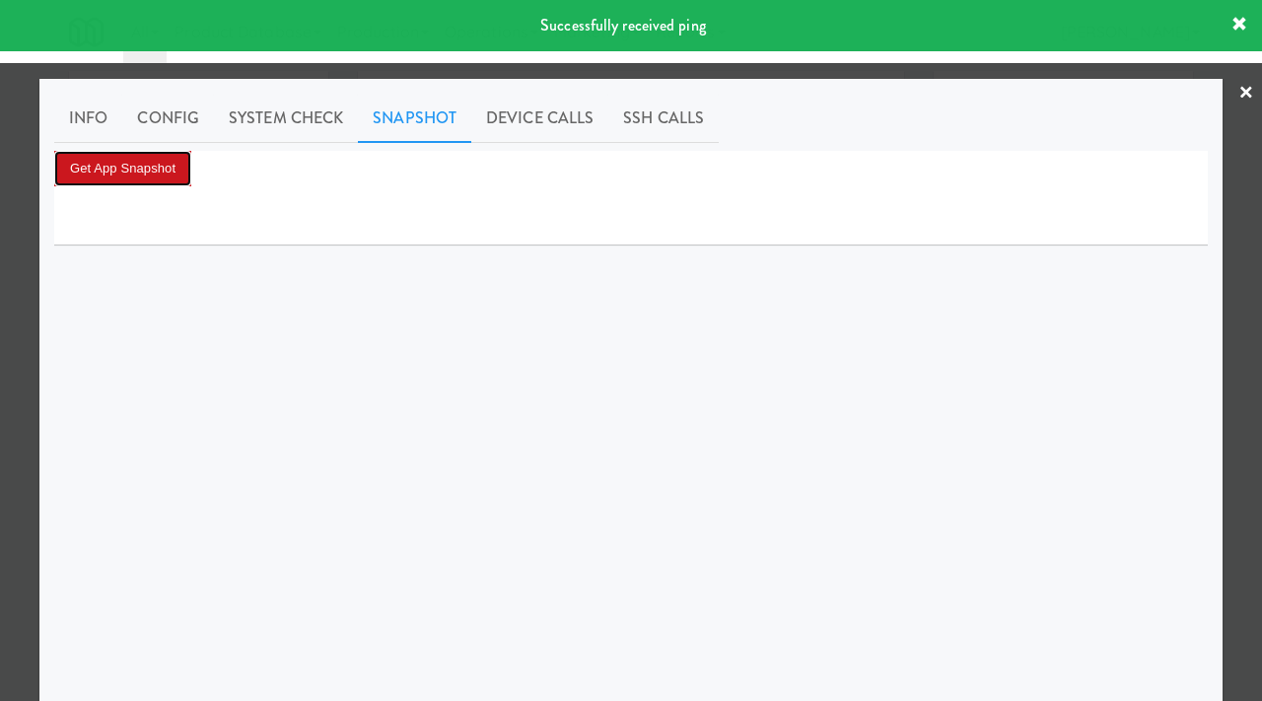
click at [139, 165] on button "Get App Snapshot" at bounding box center [122, 168] width 137 height 35
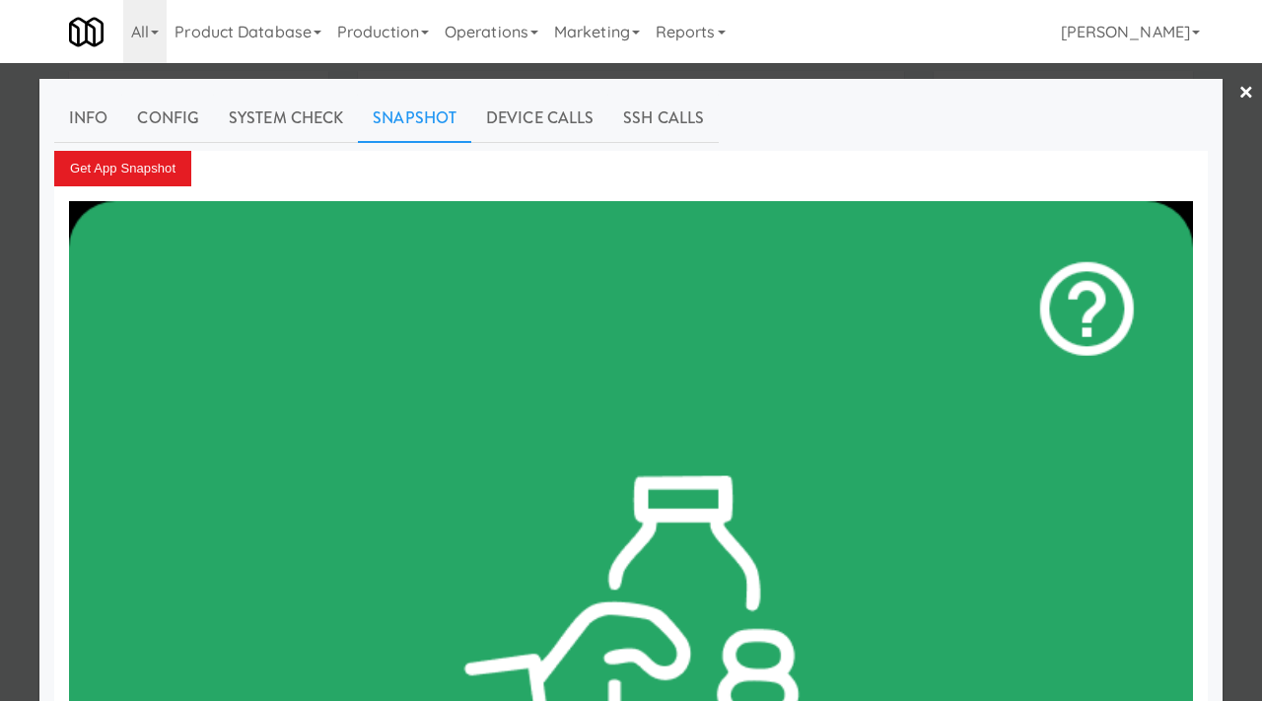
click at [24, 313] on div at bounding box center [631, 350] width 1262 height 701
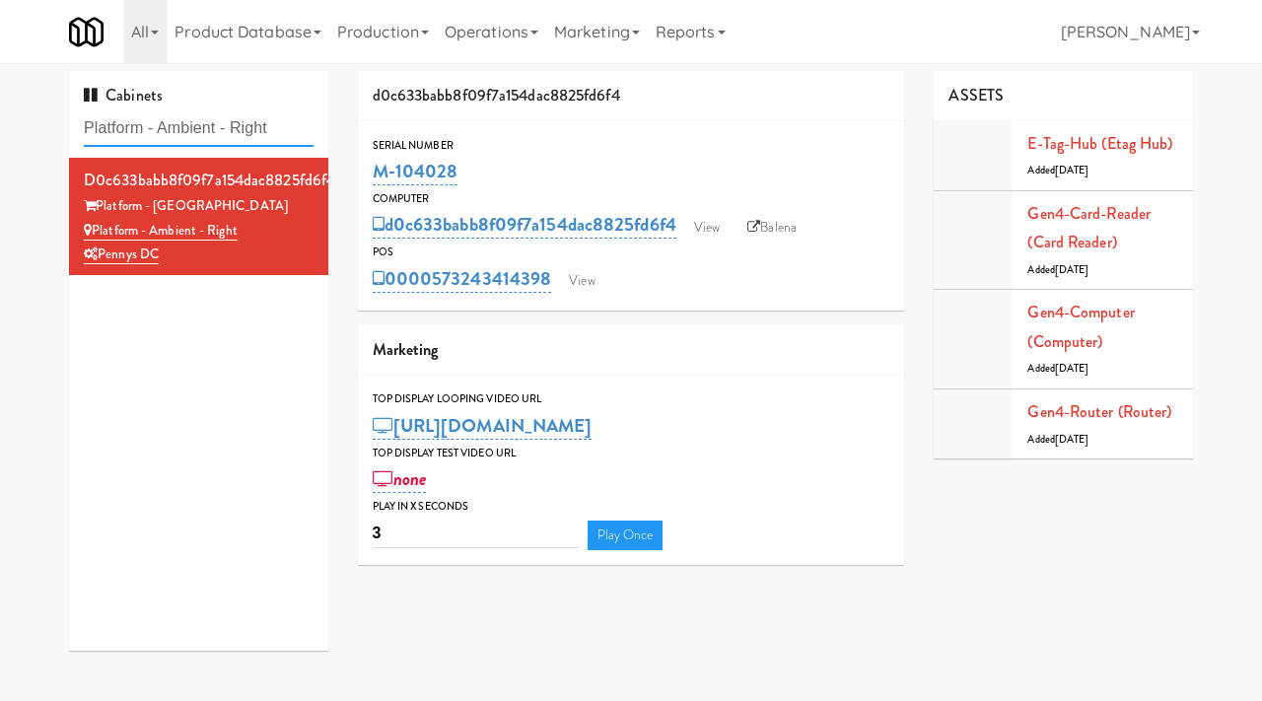
drag, startPoint x: 286, startPoint y: 129, endPoint x: 35, endPoint y: 138, distance: 251.5
click at [35, 138] on div "Cabinets Platform - Ambient - Right d0c633babb8f09f7a154dac8825fd6f4 Platform -…" at bounding box center [631, 368] width 1262 height 594
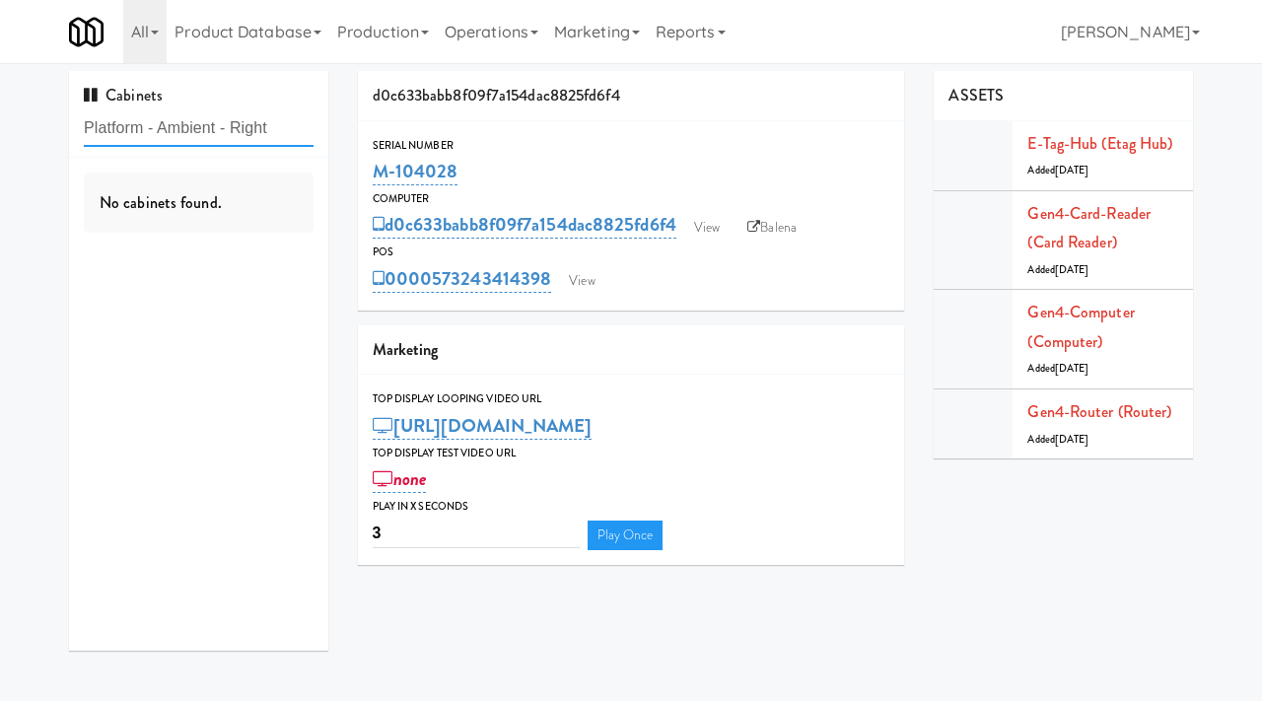
paste input "Venduni - Bakery Cooler"
type input "Venduni - Bakery Cooler"
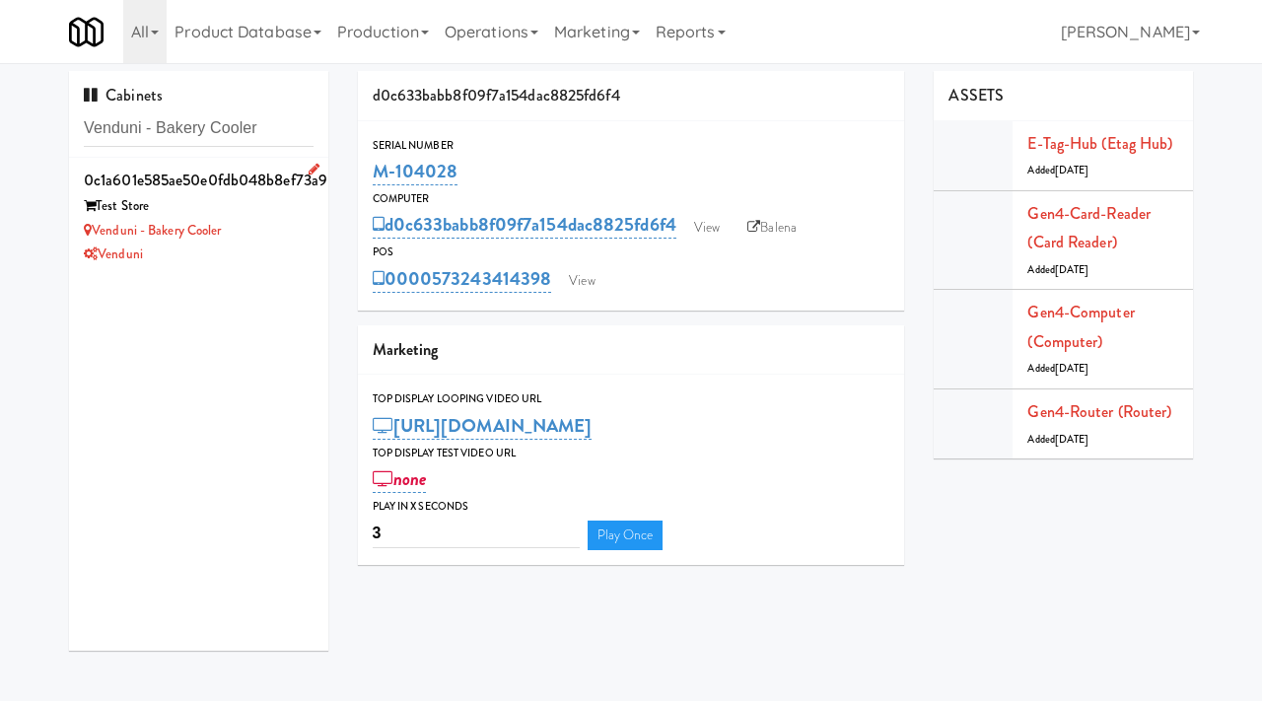
click at [261, 204] on div "Test Store" at bounding box center [199, 206] width 230 height 25
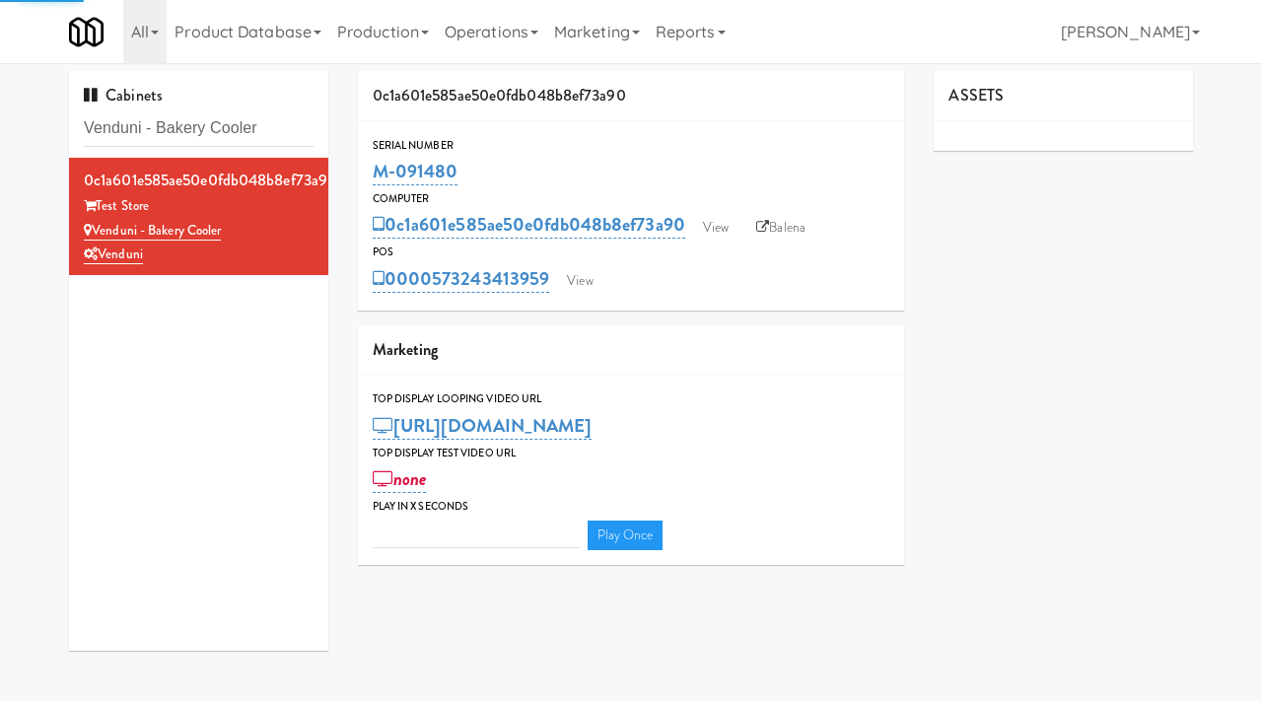
type input "3"
click at [713, 219] on link "View" at bounding box center [715, 228] width 45 height 30
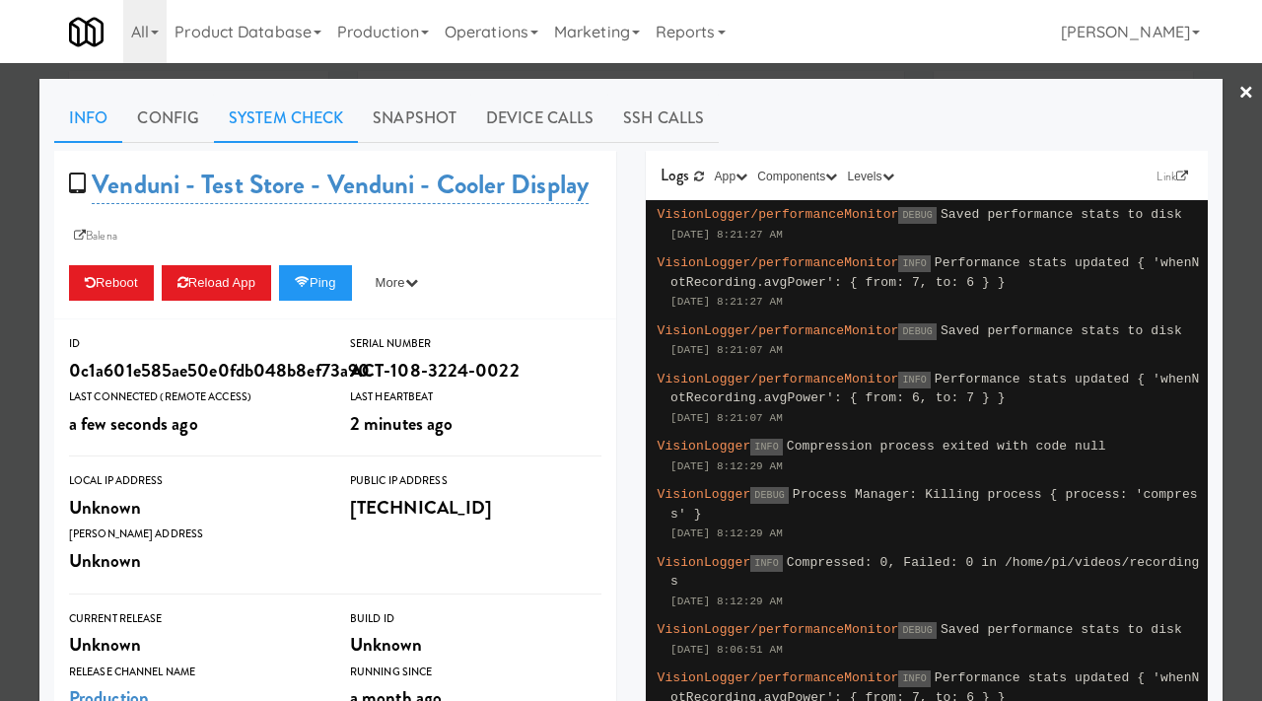
click at [288, 116] on link "System Check" at bounding box center [286, 118] width 144 height 49
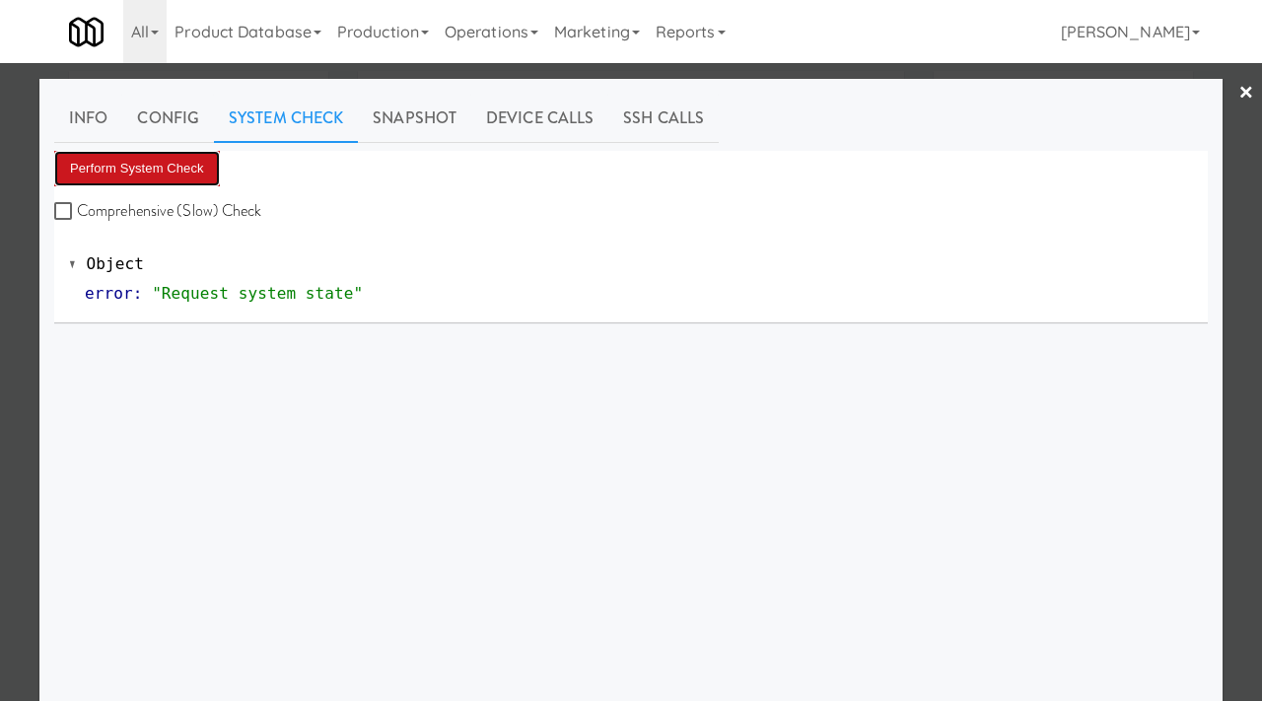
click at [106, 162] on button "Perform System Check" at bounding box center [137, 168] width 166 height 35
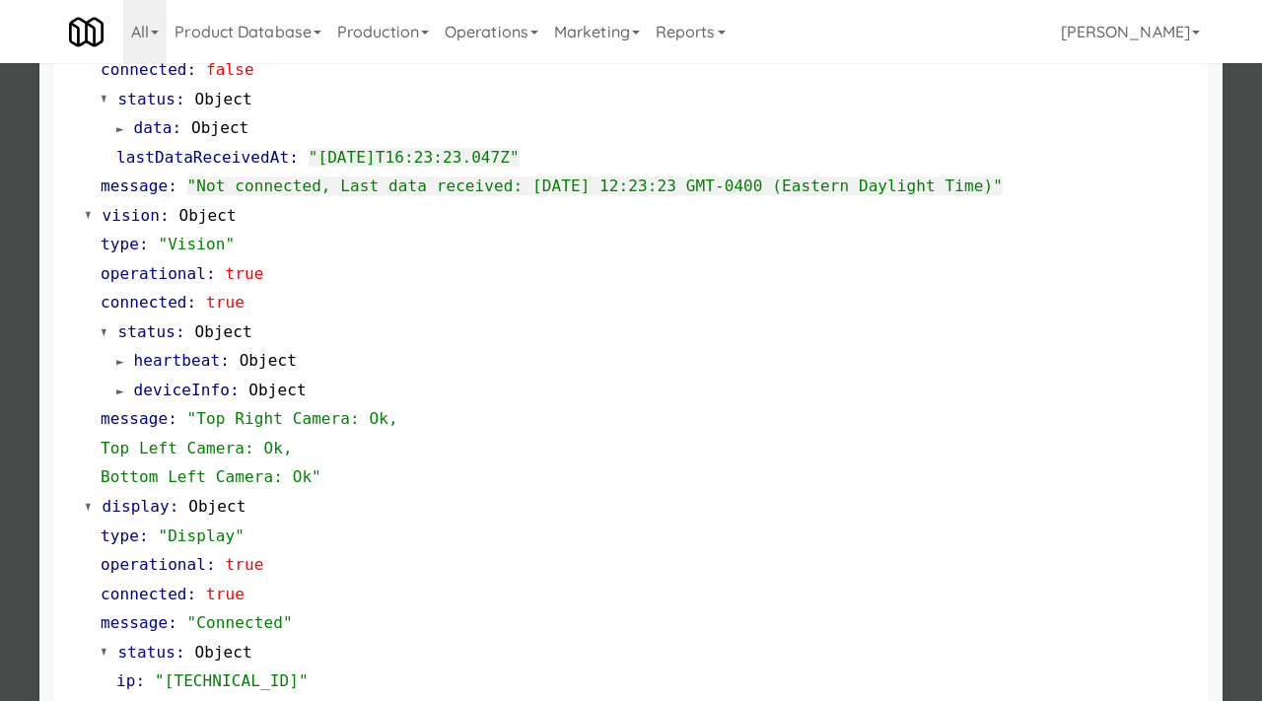
scroll to position [830, 0]
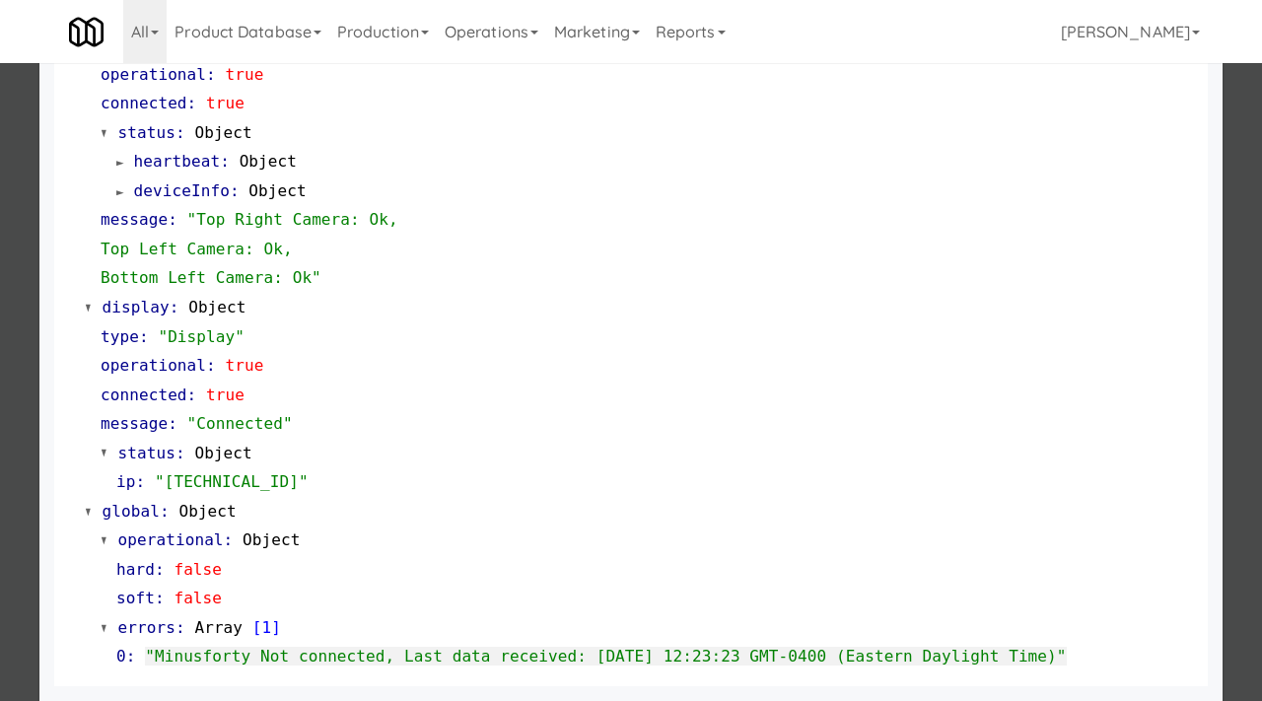
click at [0, 349] on div at bounding box center [631, 350] width 1262 height 701
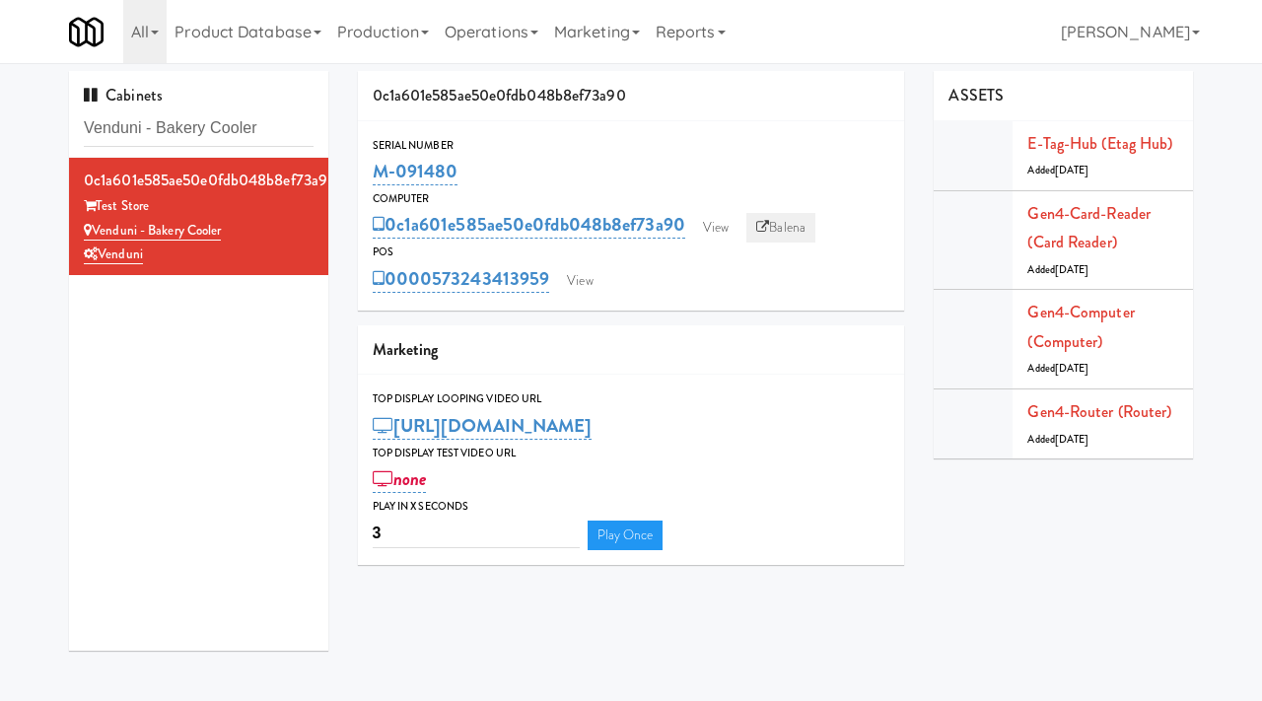
click at [777, 222] on link "Balena" at bounding box center [780, 228] width 69 height 30
click at [717, 224] on link "View" at bounding box center [715, 228] width 45 height 30
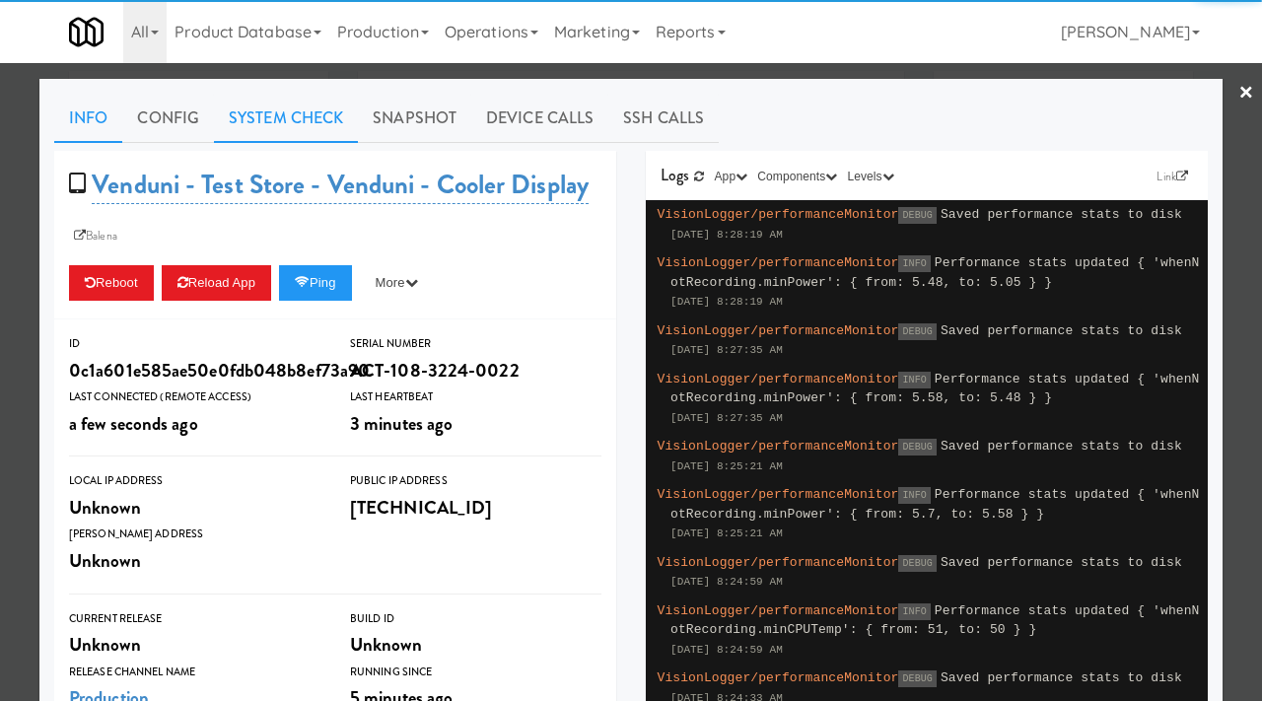
click at [302, 124] on link "System Check" at bounding box center [286, 118] width 144 height 49
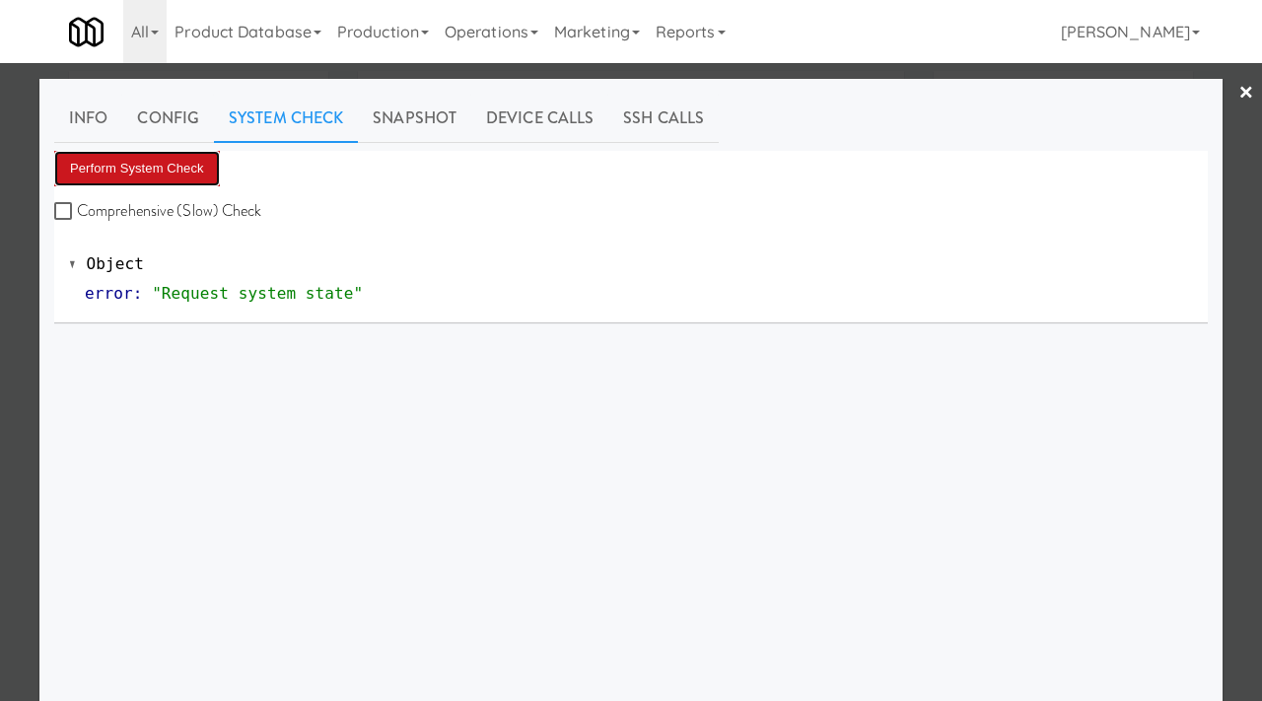
click at [150, 168] on button "Perform System Check" at bounding box center [137, 168] width 166 height 35
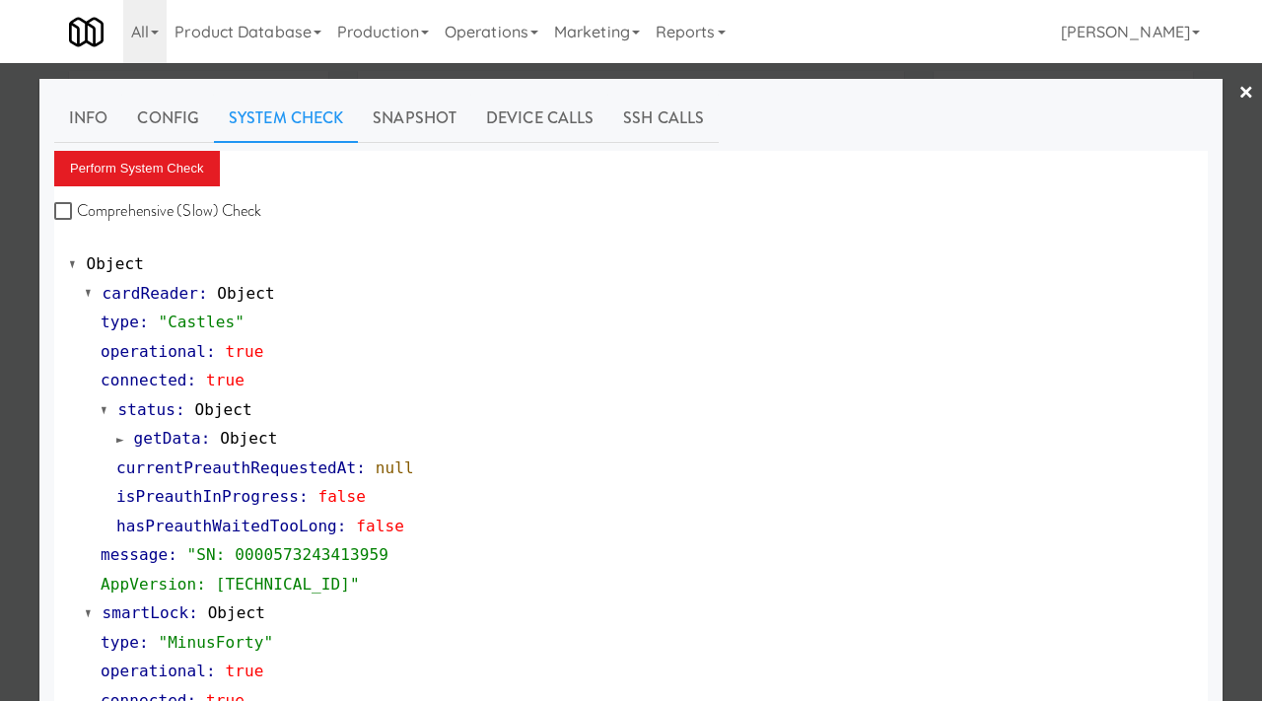
click at [2, 148] on div at bounding box center [631, 350] width 1262 height 701
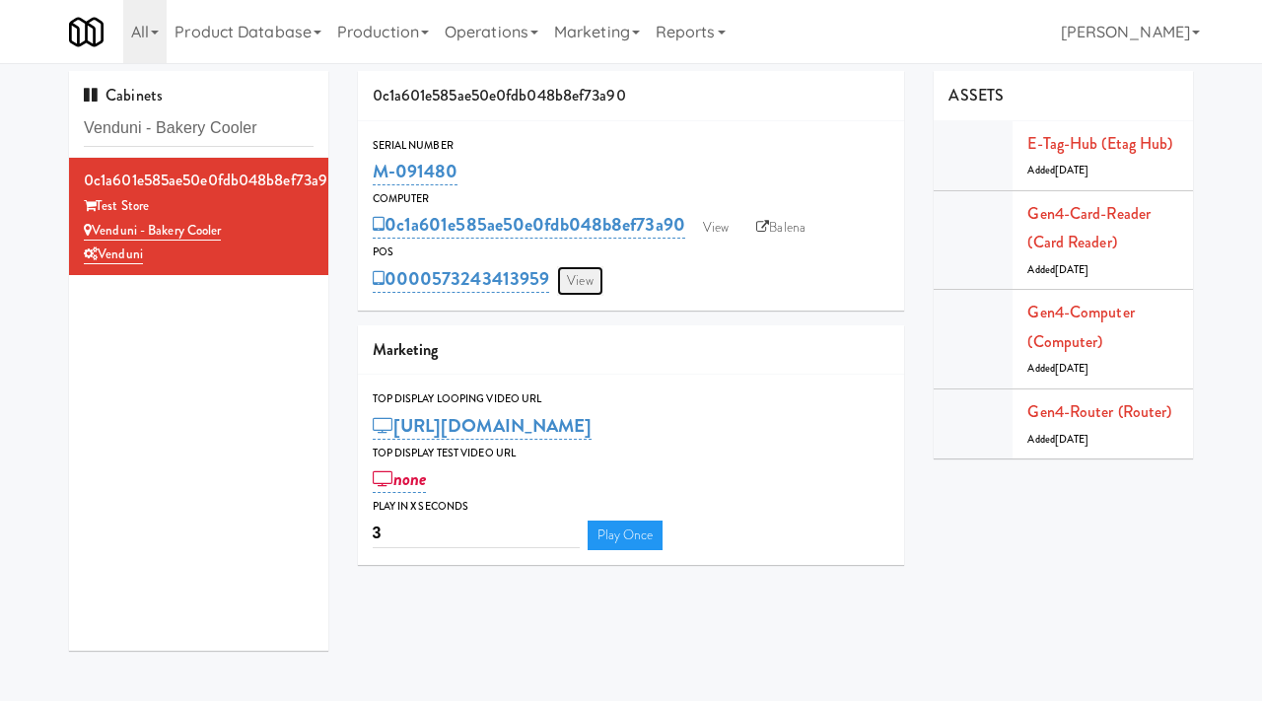
click at [590, 279] on link "View" at bounding box center [579, 281] width 45 height 30
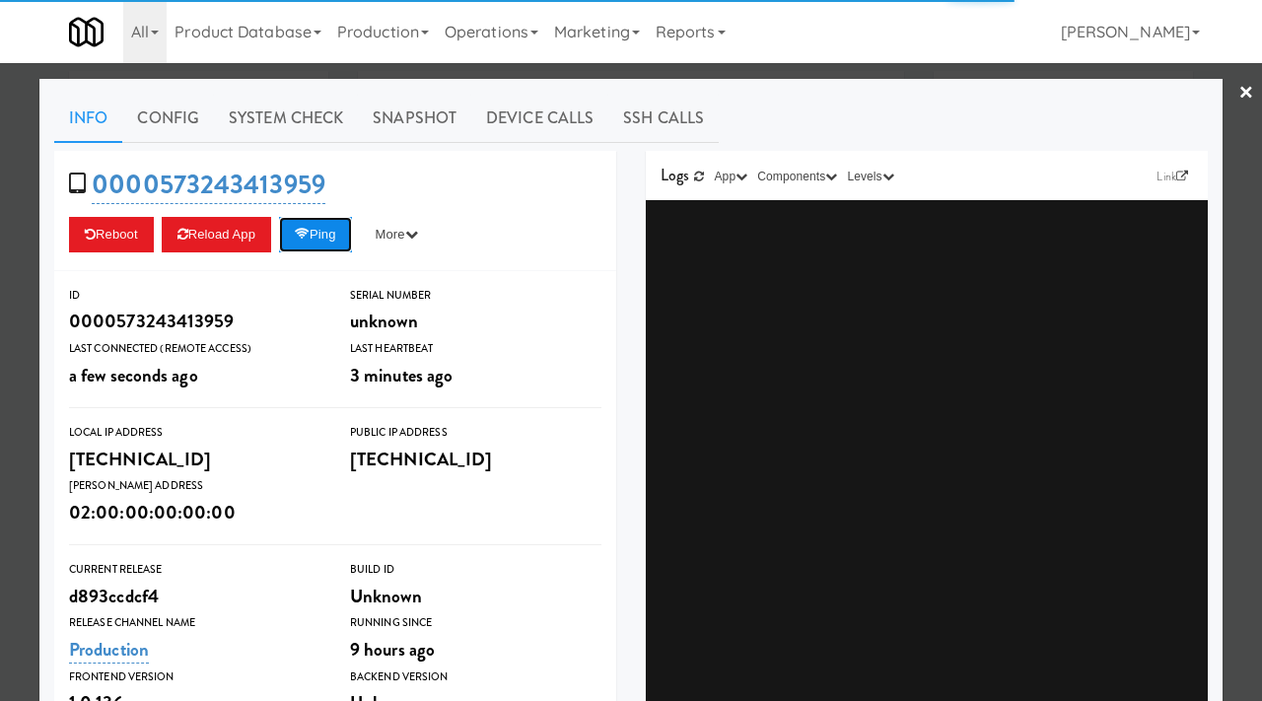
click at [338, 227] on button "Ping" at bounding box center [315, 234] width 73 height 35
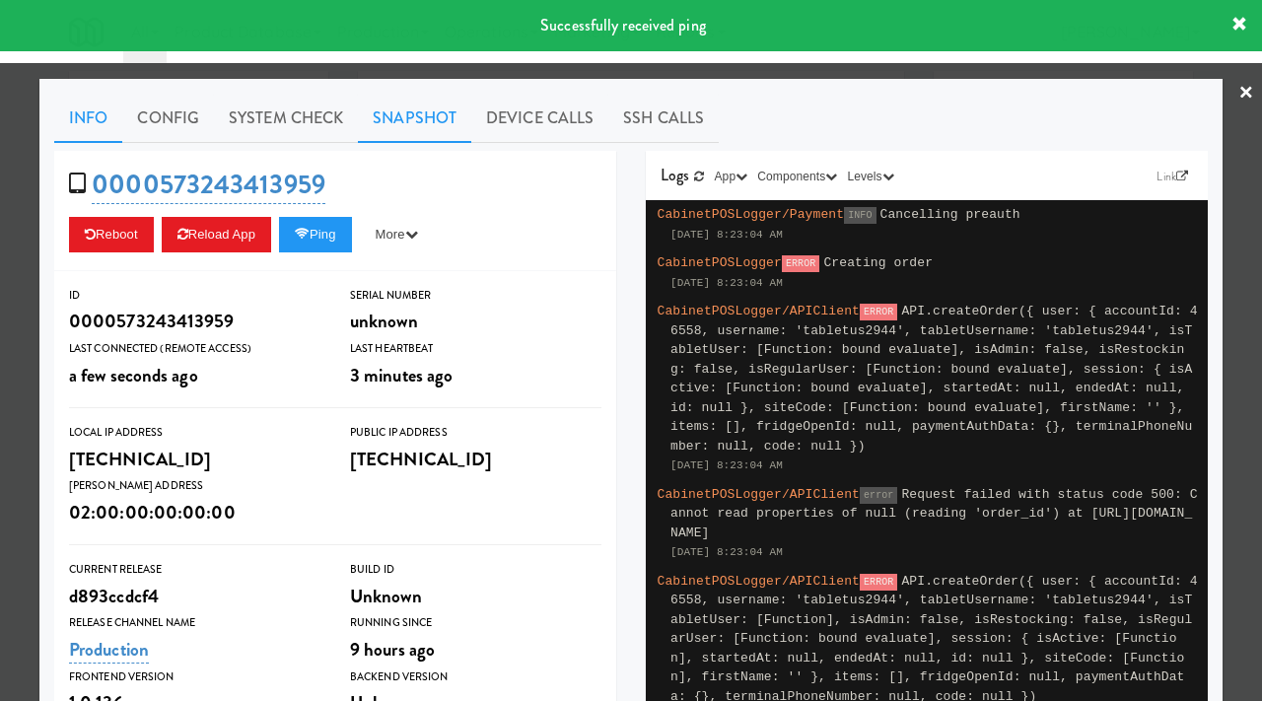
click at [403, 109] on link "Snapshot" at bounding box center [414, 118] width 113 height 49
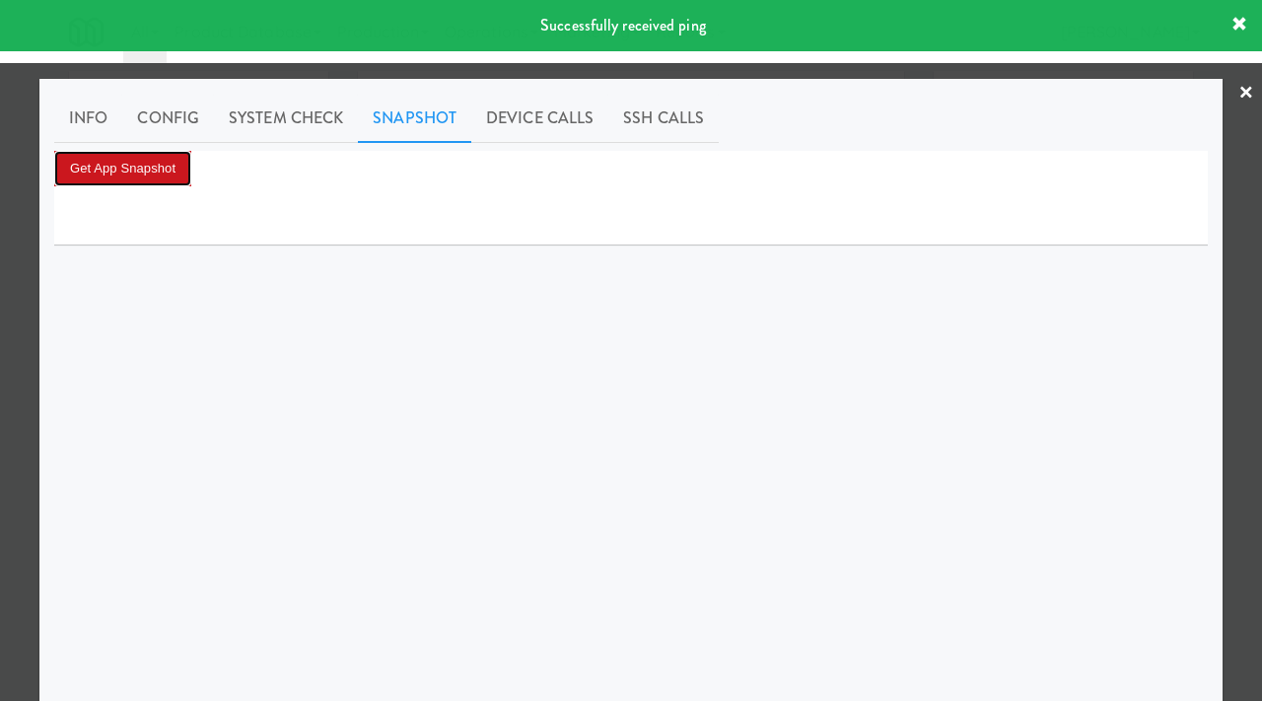
click at [169, 163] on button "Get App Snapshot" at bounding box center [122, 168] width 137 height 35
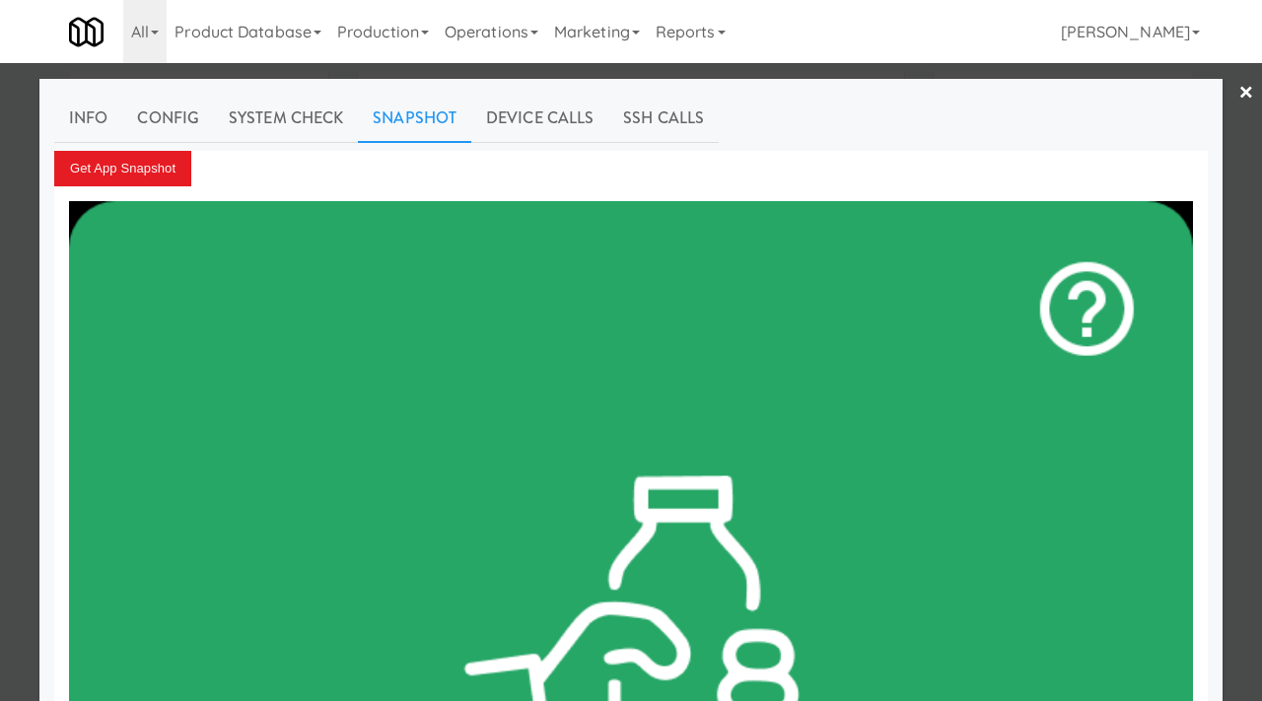
click at [0, 197] on div at bounding box center [631, 350] width 1262 height 701
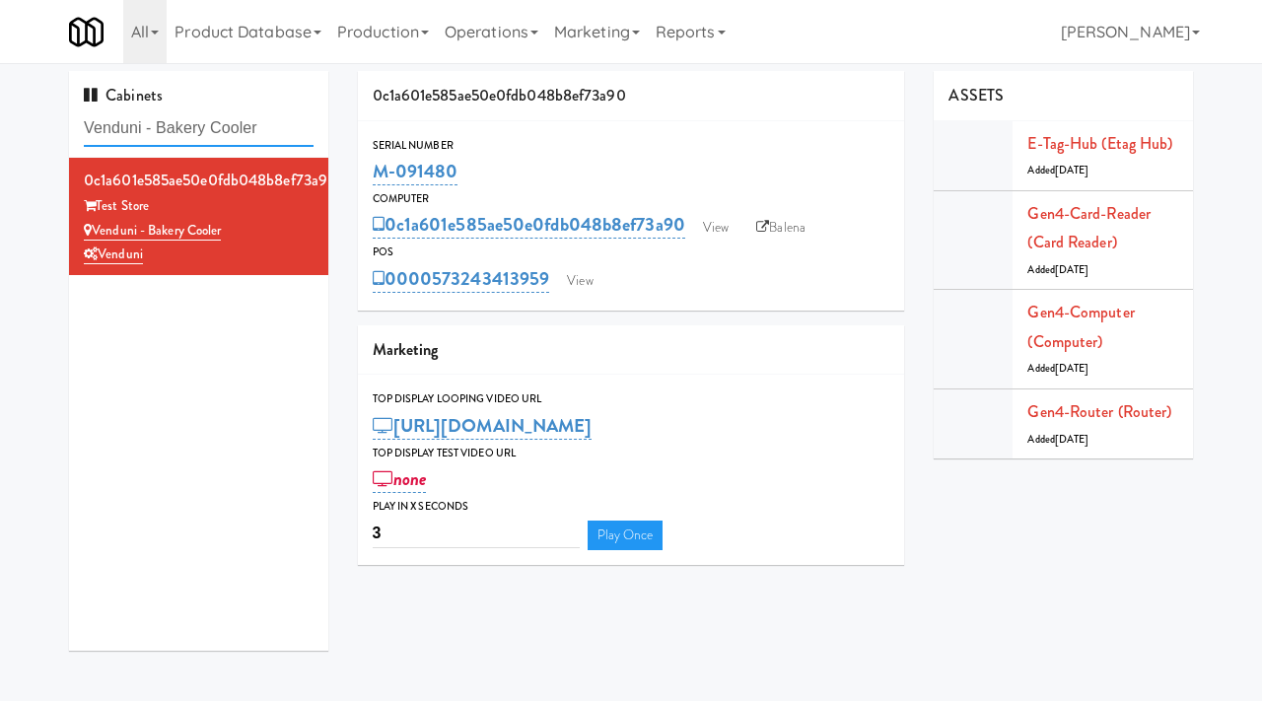
drag, startPoint x: 273, startPoint y: 128, endPoint x: 48, endPoint y: 132, distance: 224.8
click at [48, 132] on div "Cabinets Venduni - Bakery Cooler 0c1a601e585ae50e0fdb048b8ef73a90 Test Store Ve…" at bounding box center [631, 368] width 1262 height 594
paste input "Spring & Thayer - Combo Cooler B"
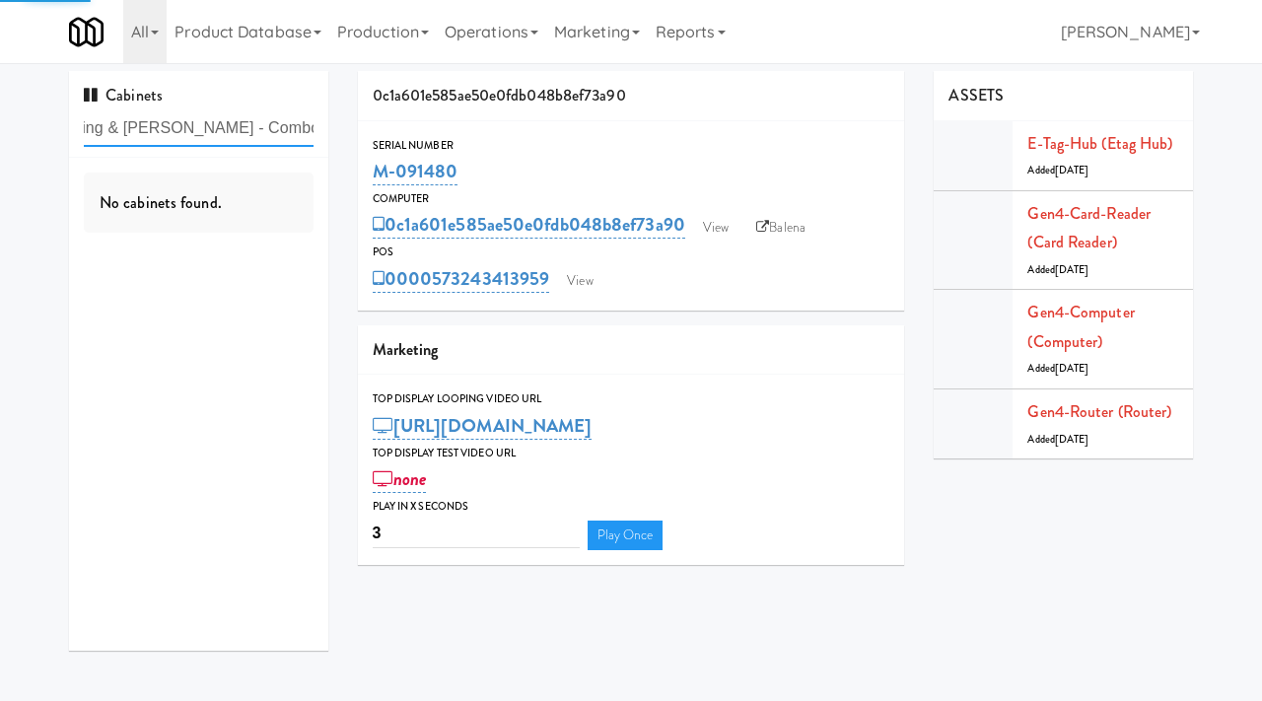
type input "Spring & Thayer - Combo Cooler B"
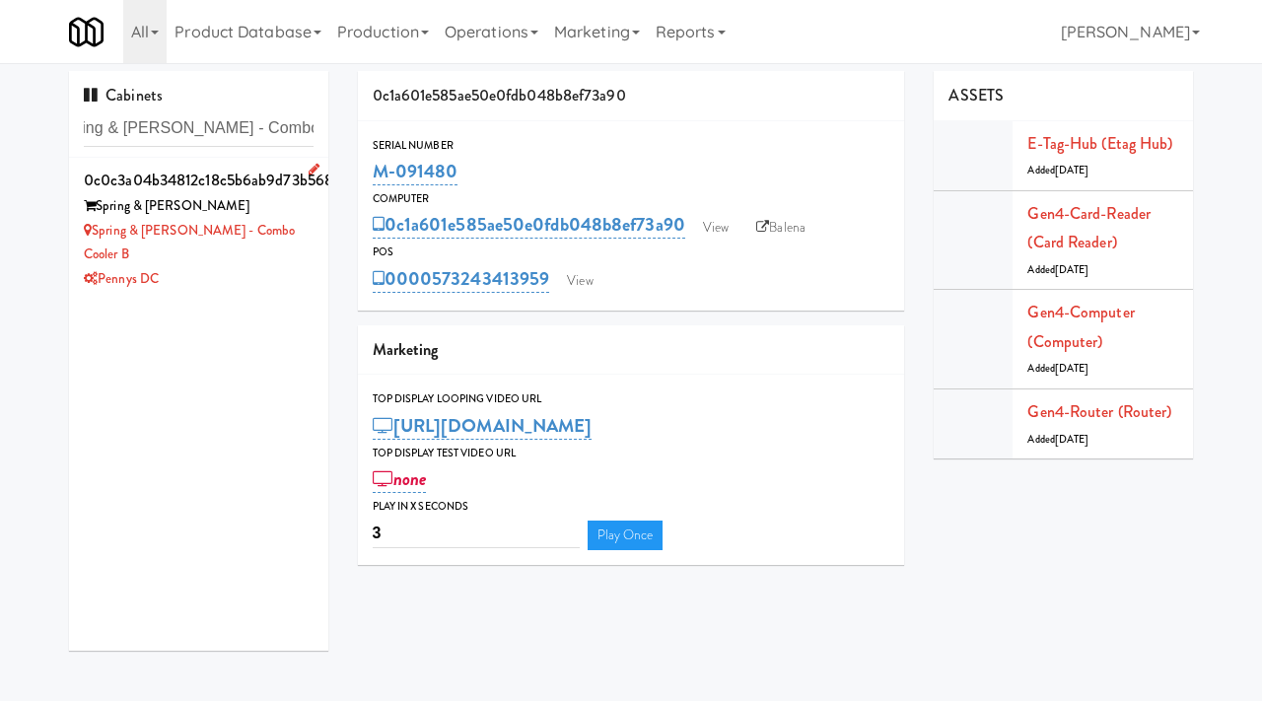
click at [312, 267] on div "Pennys DC" at bounding box center [199, 279] width 230 height 25
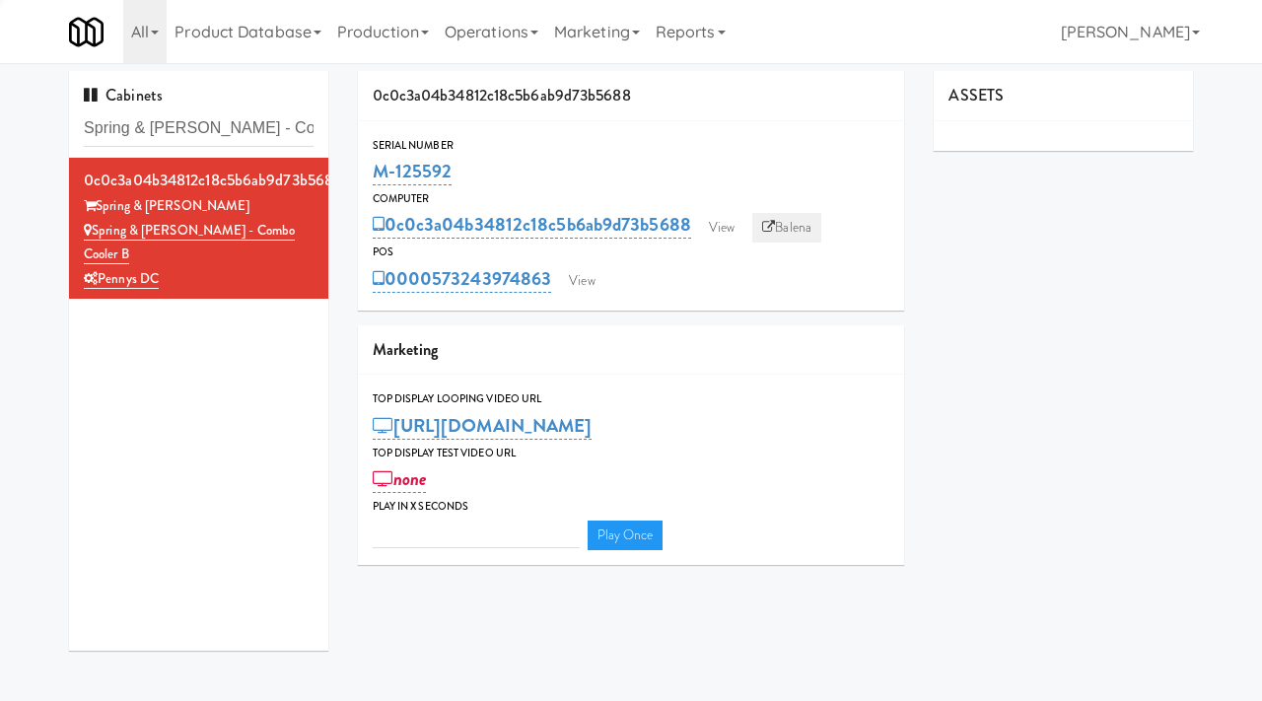
type input "3"
click at [710, 227] on link "View" at bounding box center [721, 228] width 45 height 30
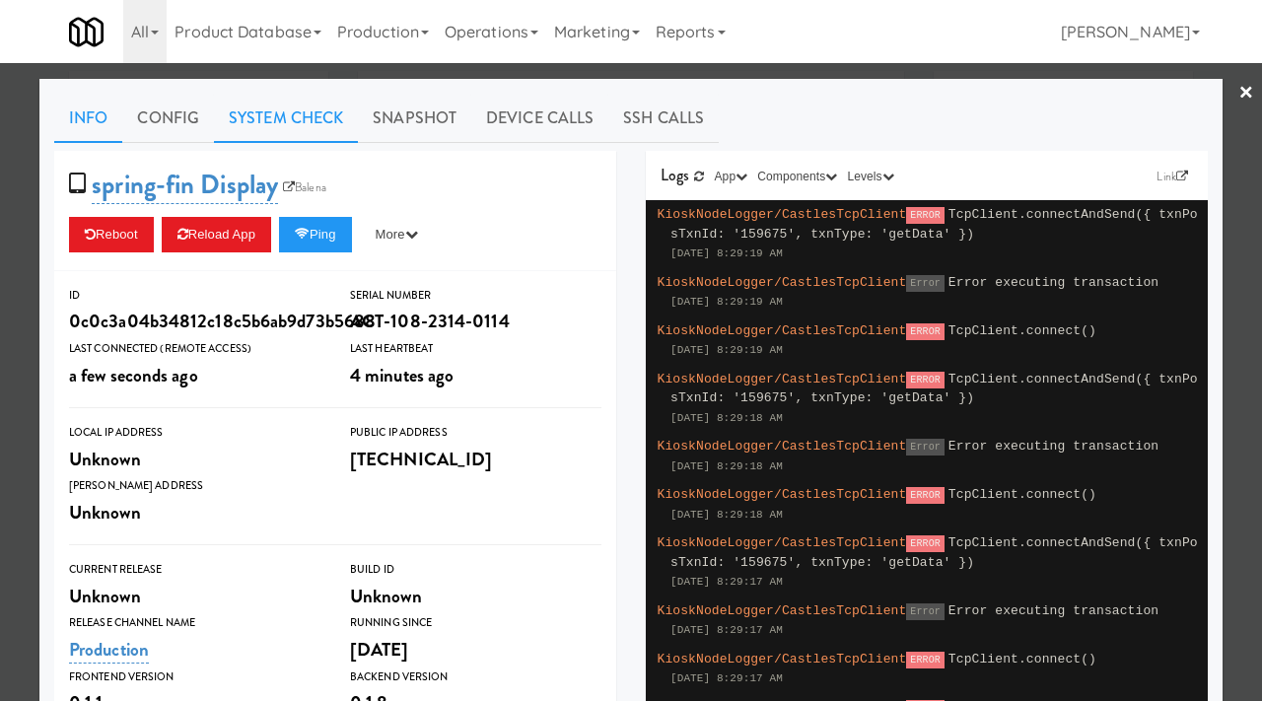
click at [288, 119] on link "System Check" at bounding box center [286, 118] width 144 height 49
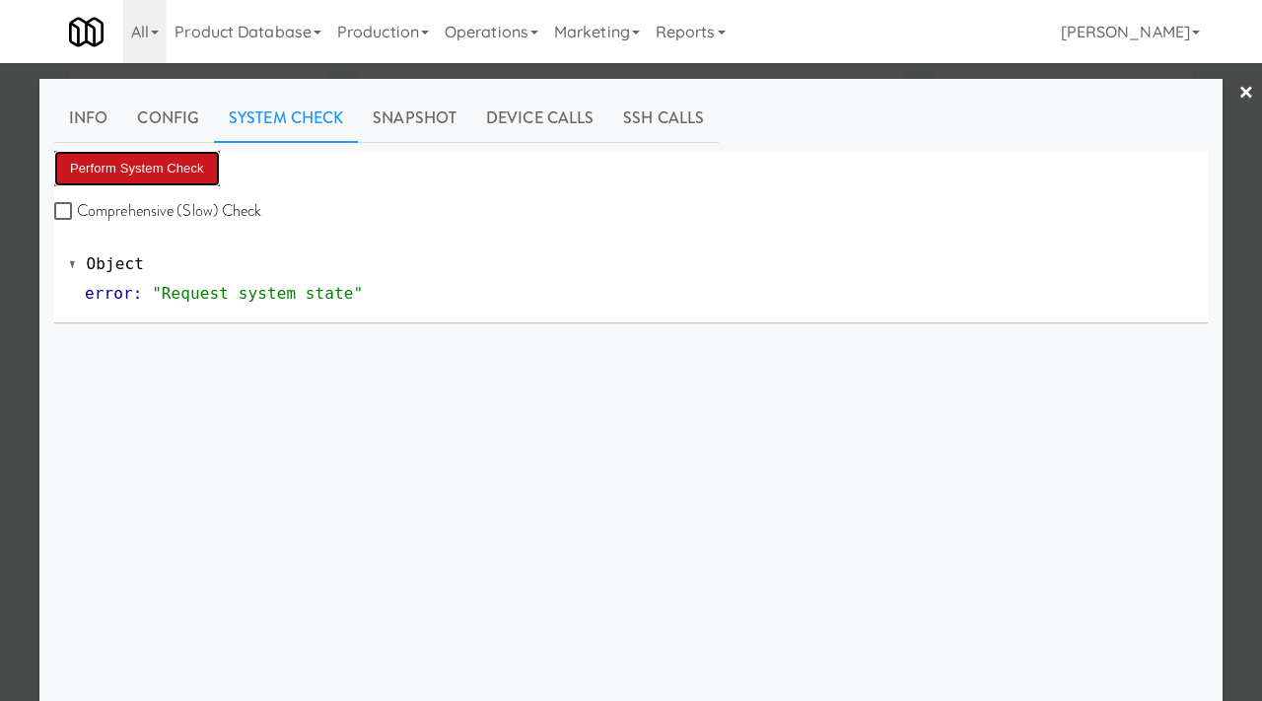
click at [116, 162] on button "Perform System Check" at bounding box center [137, 168] width 166 height 35
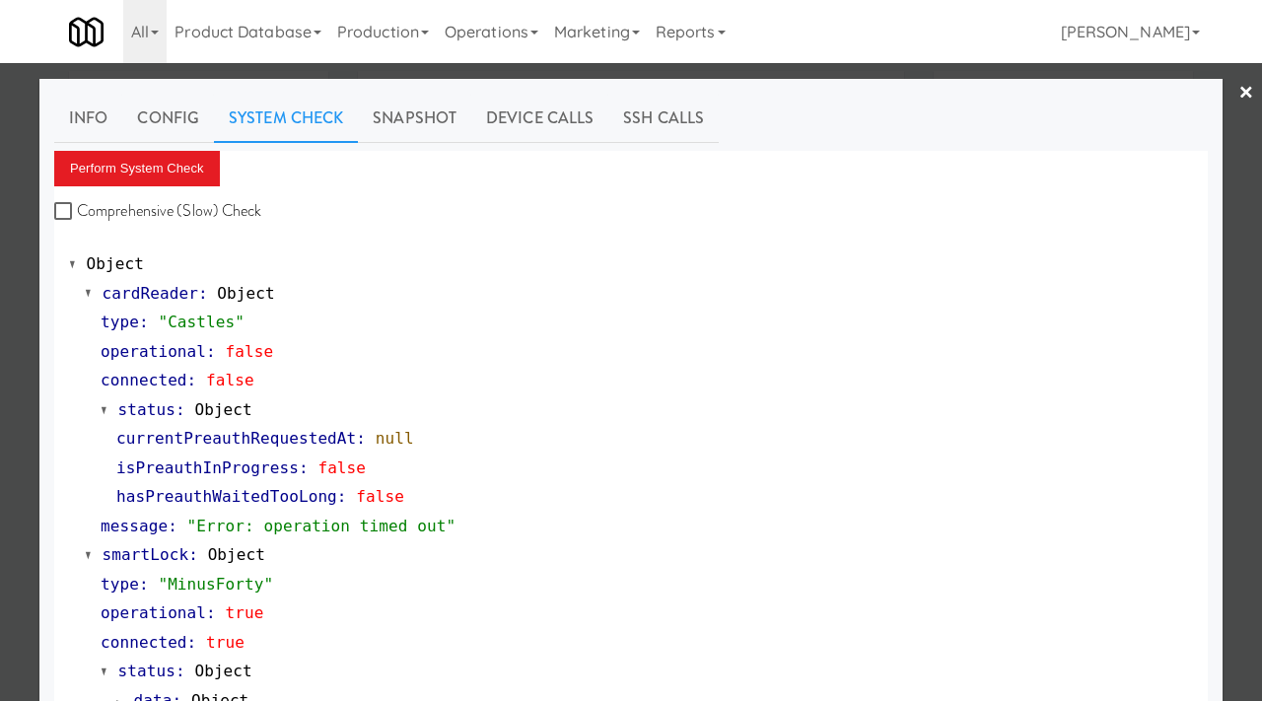
click at [1, 382] on div at bounding box center [631, 350] width 1262 height 701
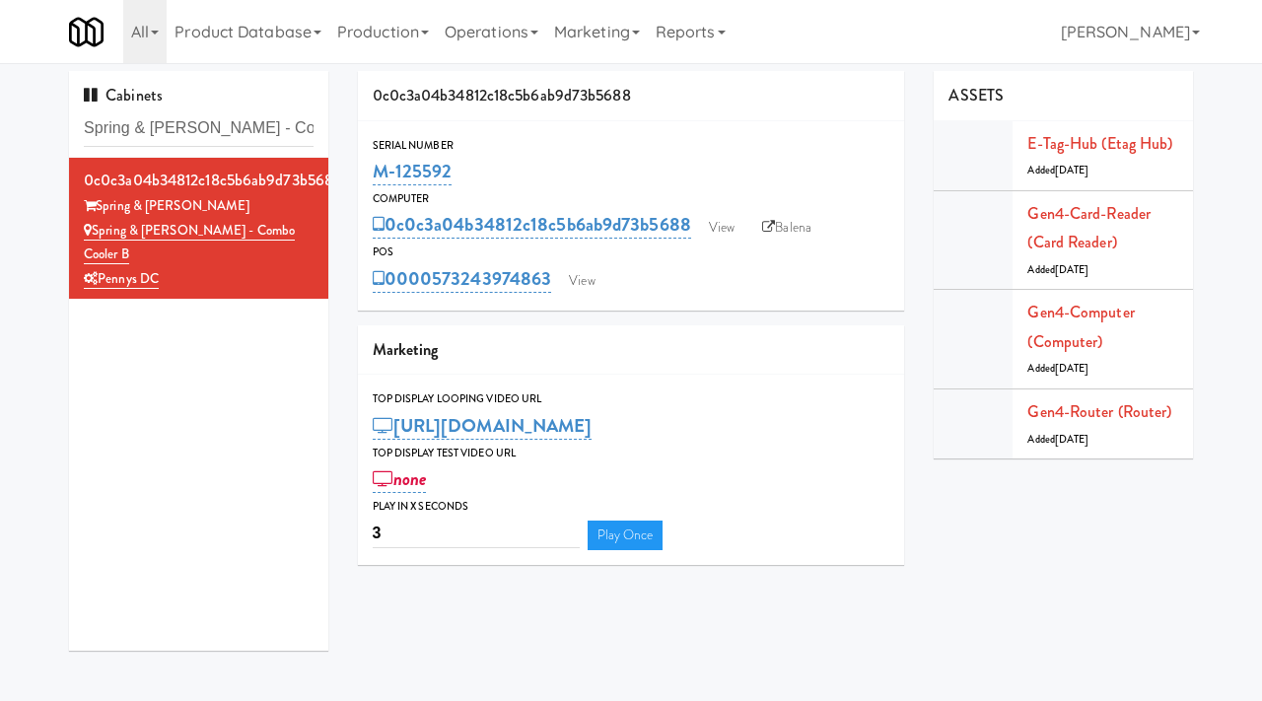
drag, startPoint x: 454, startPoint y: 177, endPoint x: 367, endPoint y: 169, distance: 88.2
click at [367, 169] on div "Serial Number M-125592" at bounding box center [631, 162] width 547 height 53
copy link "M-125592"
click at [591, 277] on link "View" at bounding box center [581, 281] width 45 height 30
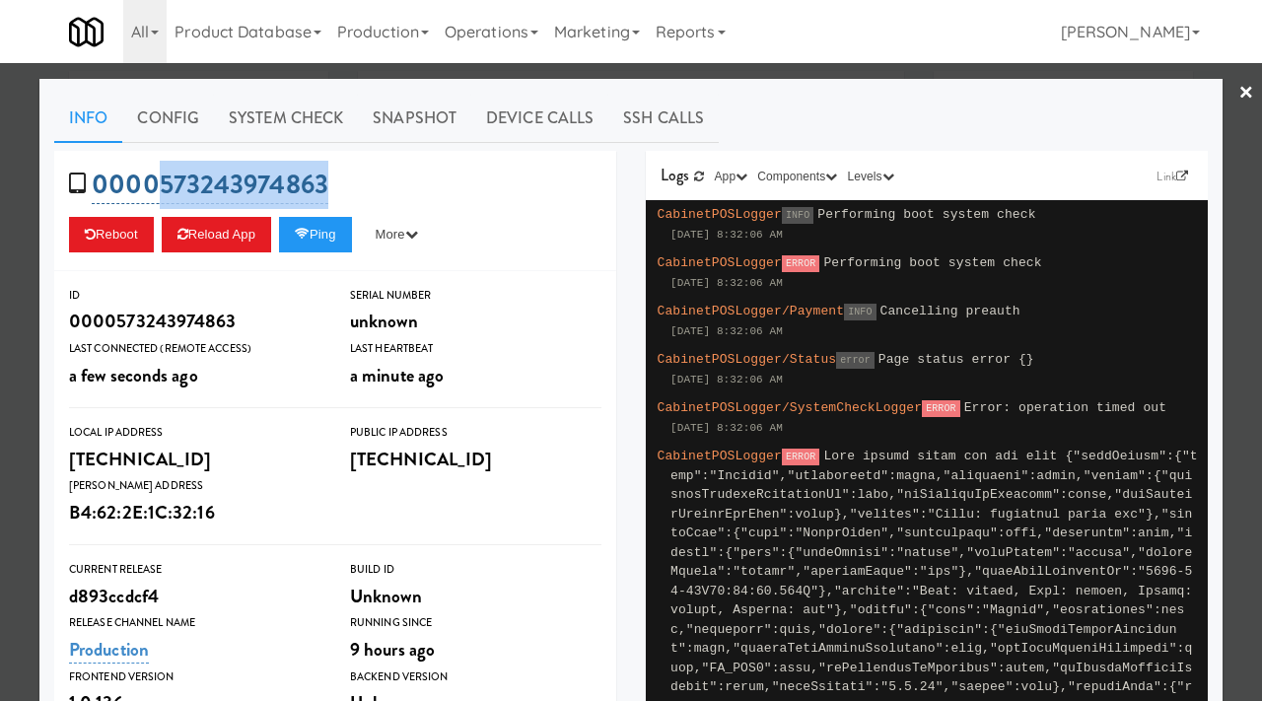
drag, startPoint x: 342, startPoint y: 184, endPoint x: 159, endPoint y: 179, distance: 183.4
click at [159, 179] on div "0000573243974863 Reboot Reload App Ping More Ping Server Restart Server Force R…" at bounding box center [335, 211] width 562 height 120
copy link "573243974863"
click at [0, 266] on div at bounding box center [631, 350] width 1262 height 701
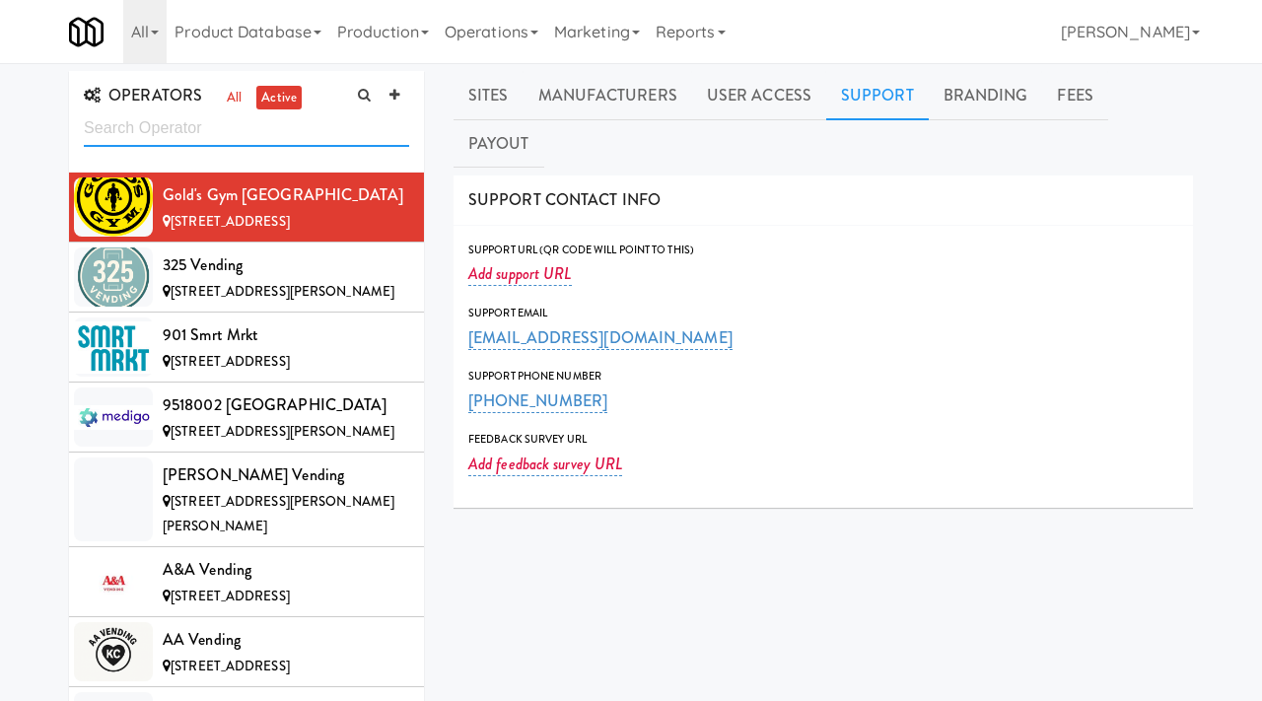
click at [195, 133] on input "text" at bounding box center [246, 128] width 325 height 36
type input "v"
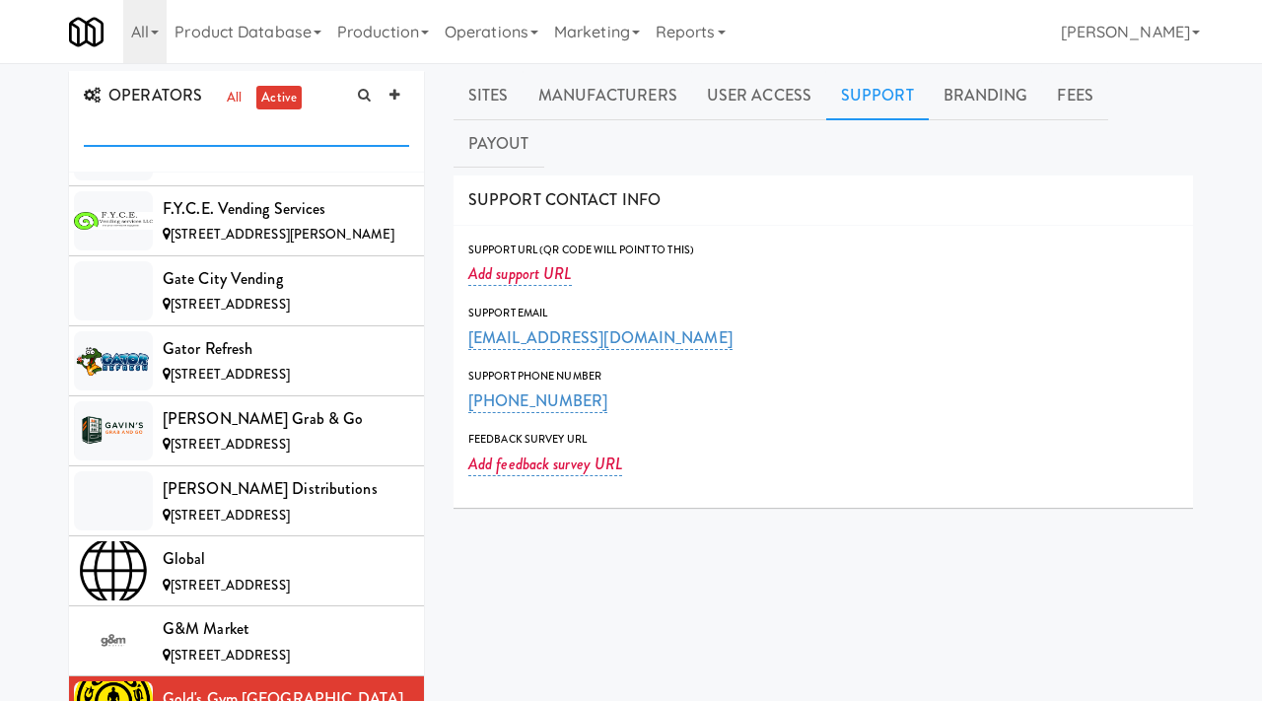
scroll to position [7034, 0]
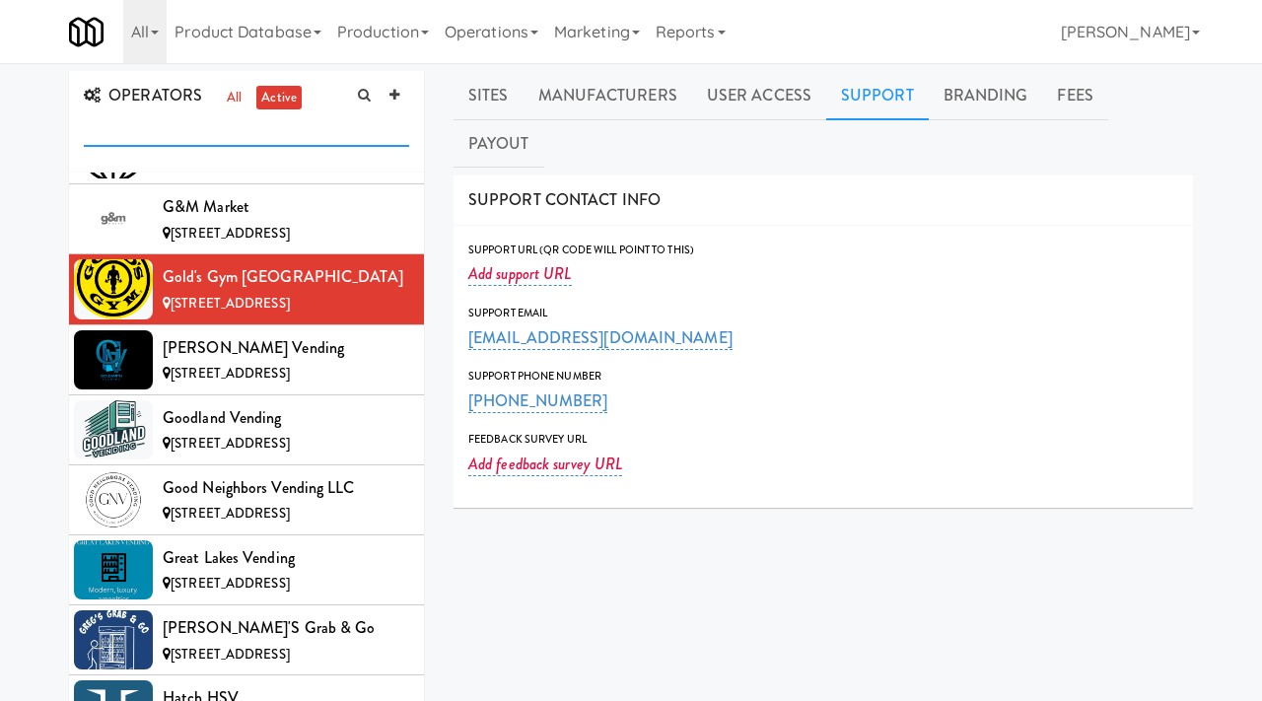
paste input "SmartMart Vending"
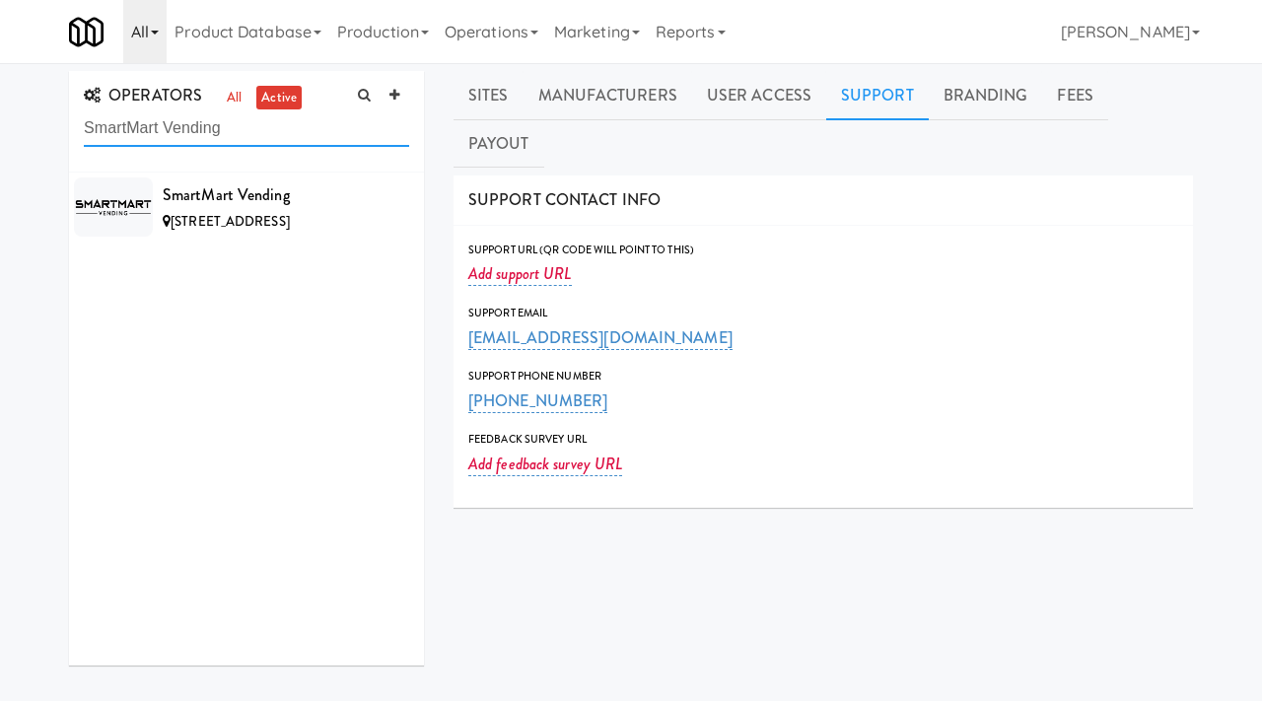
type input "SmartMart Vending"
